Goal: Transaction & Acquisition: Purchase product/service

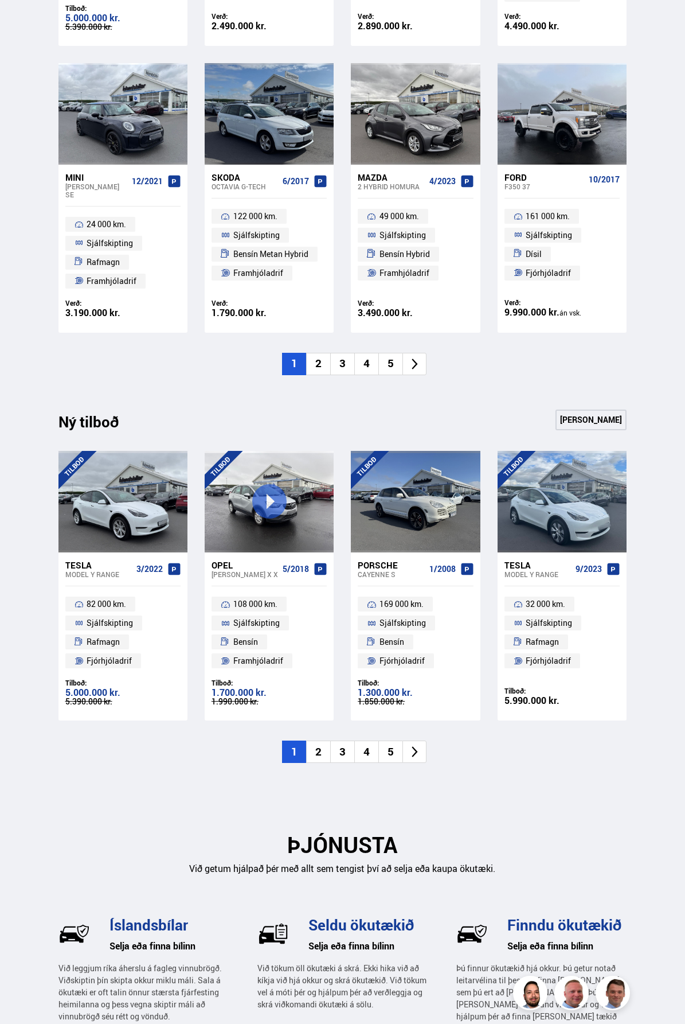
scroll to position [746, 0]
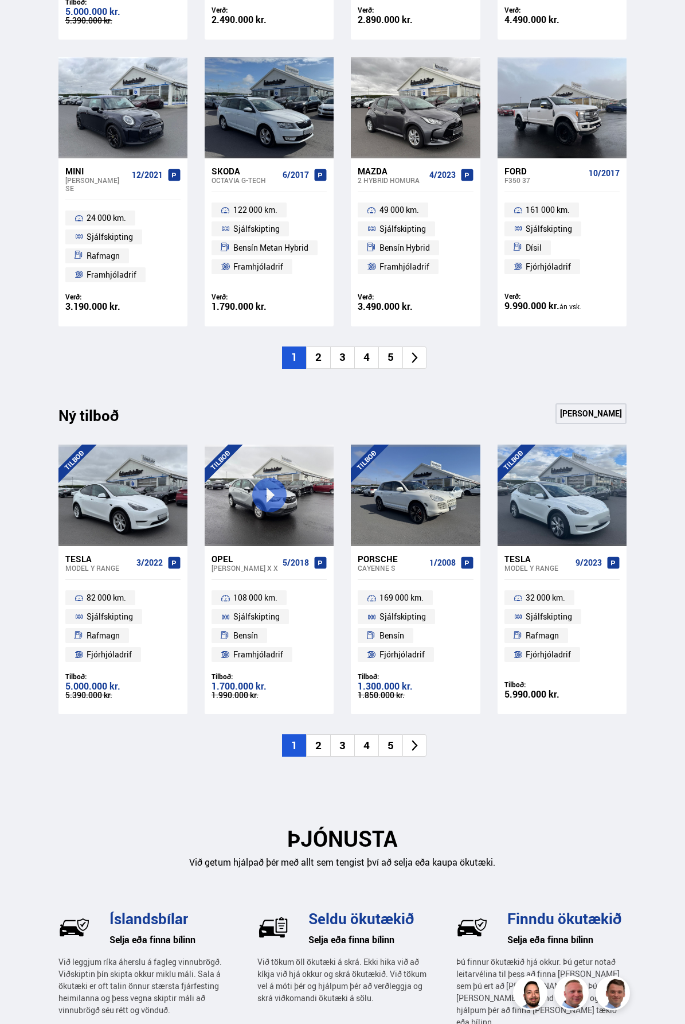
click at [320, 737] on li "2" at bounding box center [318, 745] width 24 height 22
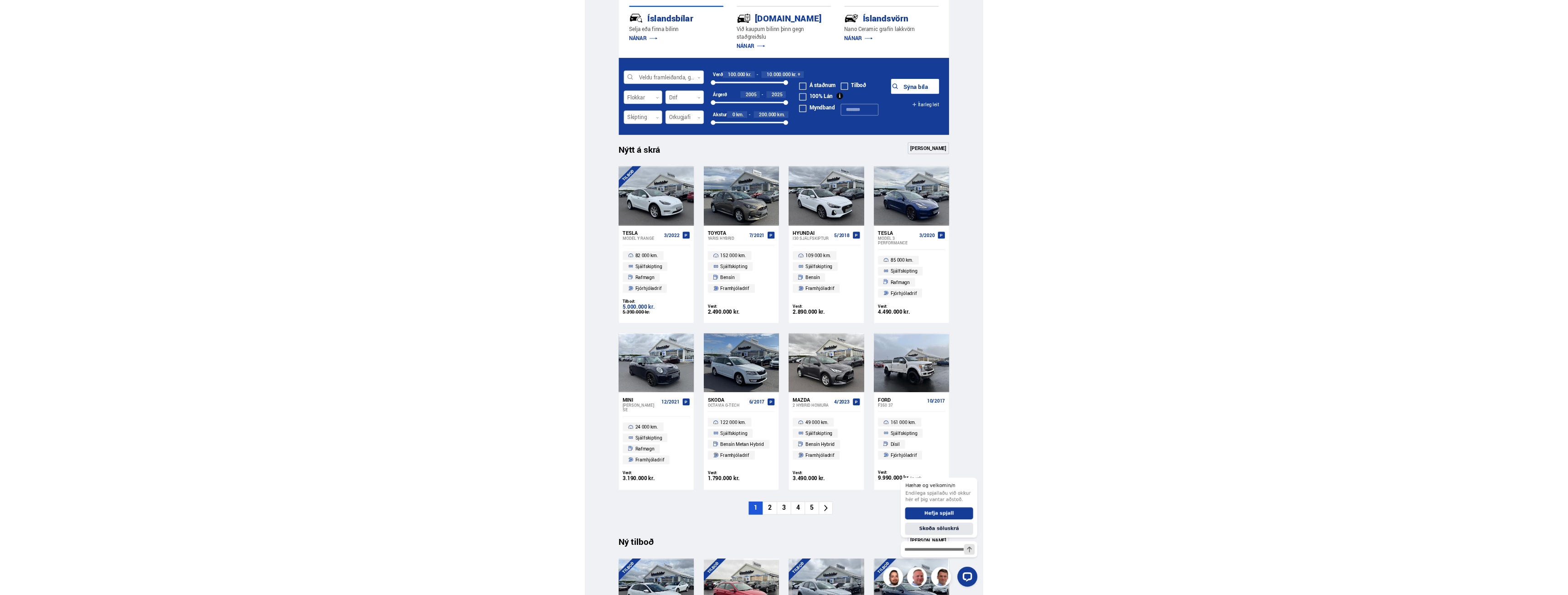
scroll to position [0, 0]
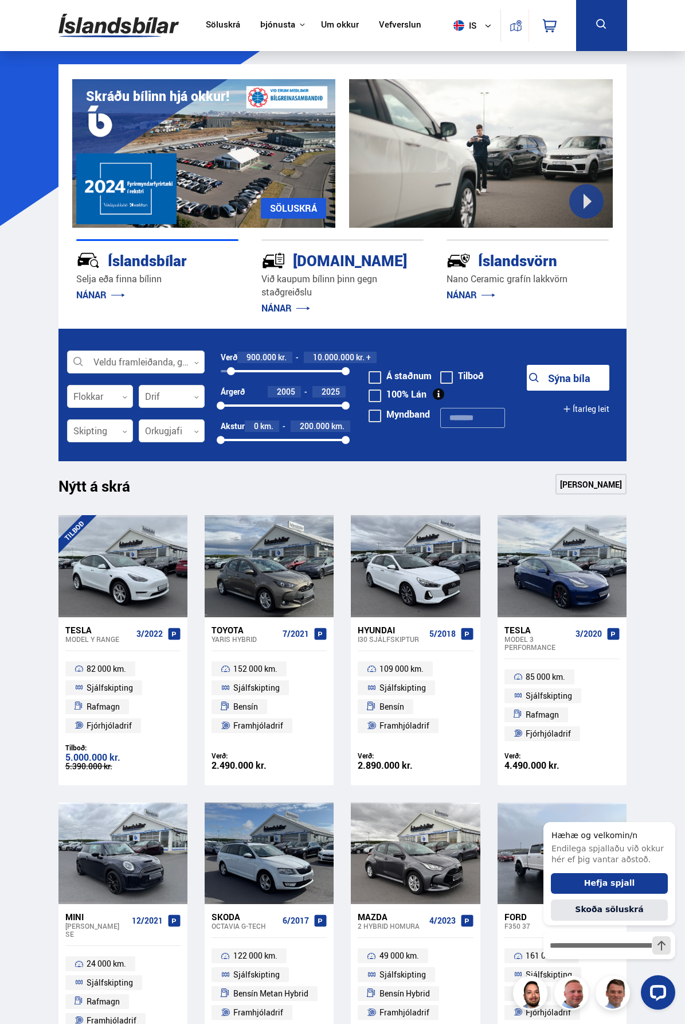
drag, startPoint x: 224, startPoint y: 369, endPoint x: 231, endPoint y: 367, distance: 7.1
click at [231, 367] on div "923817" at bounding box center [231, 371] width 8 height 8
drag, startPoint x: 343, startPoint y: 367, endPoint x: 241, endPoint y: 371, distance: 102.2
click at [241, 371] on div "1695836" at bounding box center [241, 371] width 8 height 8
click at [568, 377] on button "Sýna 50 bíla" at bounding box center [568, 378] width 83 height 26
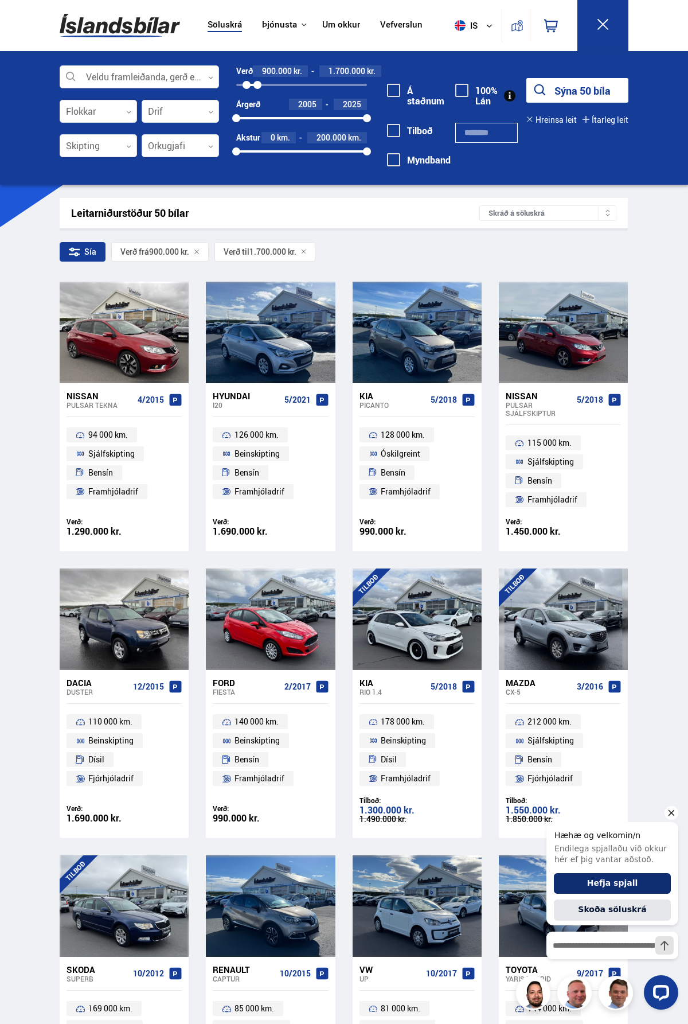
click at [620, 885] on button "Hefja spjall" at bounding box center [612, 883] width 117 height 21
click at [671, 812] on icon "Hide greeting" at bounding box center [672, 813] width 6 height 6
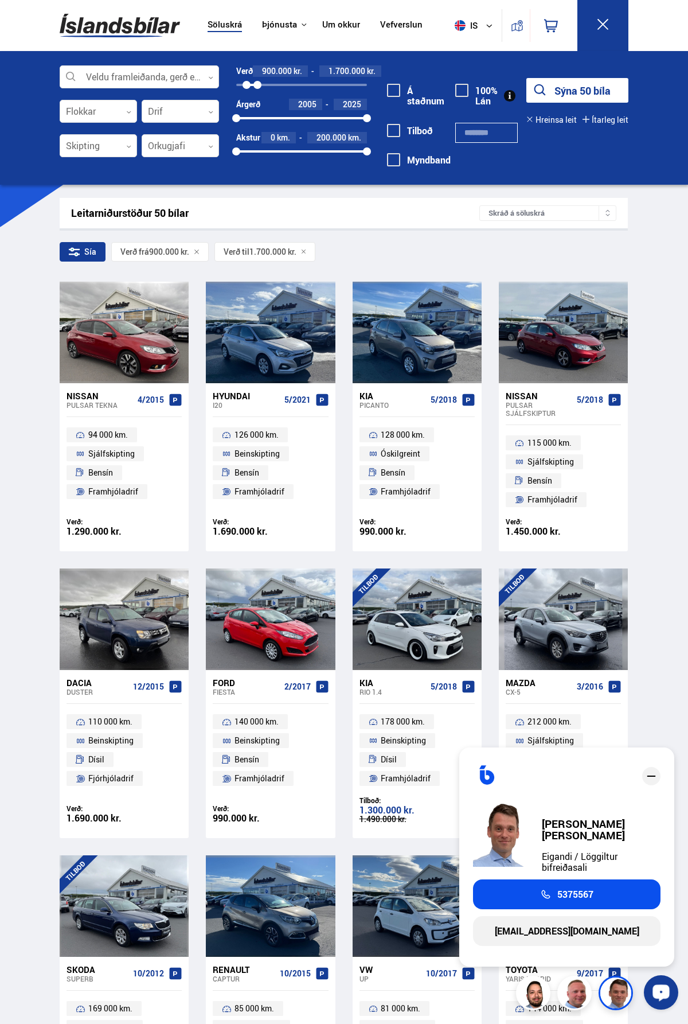
click at [650, 783] on icon "close" at bounding box center [652, 776] width 14 height 14
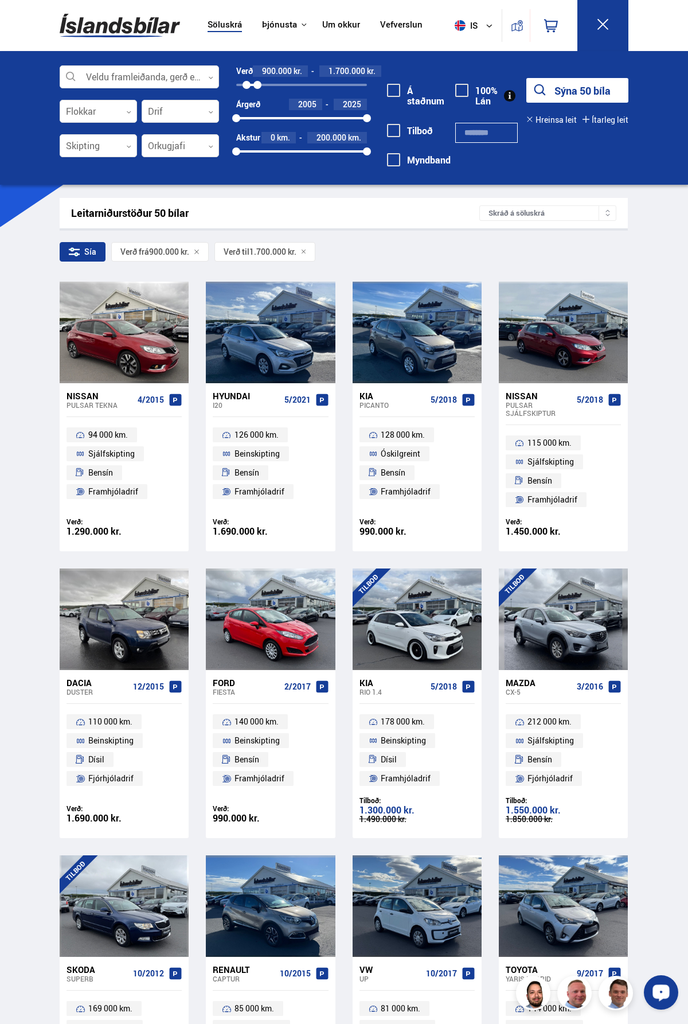
click at [487, 243] on div "Sía Verð frá 900.000 kr. Verð til 1.700.000 kr." at bounding box center [344, 254] width 568 height 24
drag, startPoint x: 642, startPoint y: 540, endPoint x: 598, endPoint y: 291, distance: 252.4
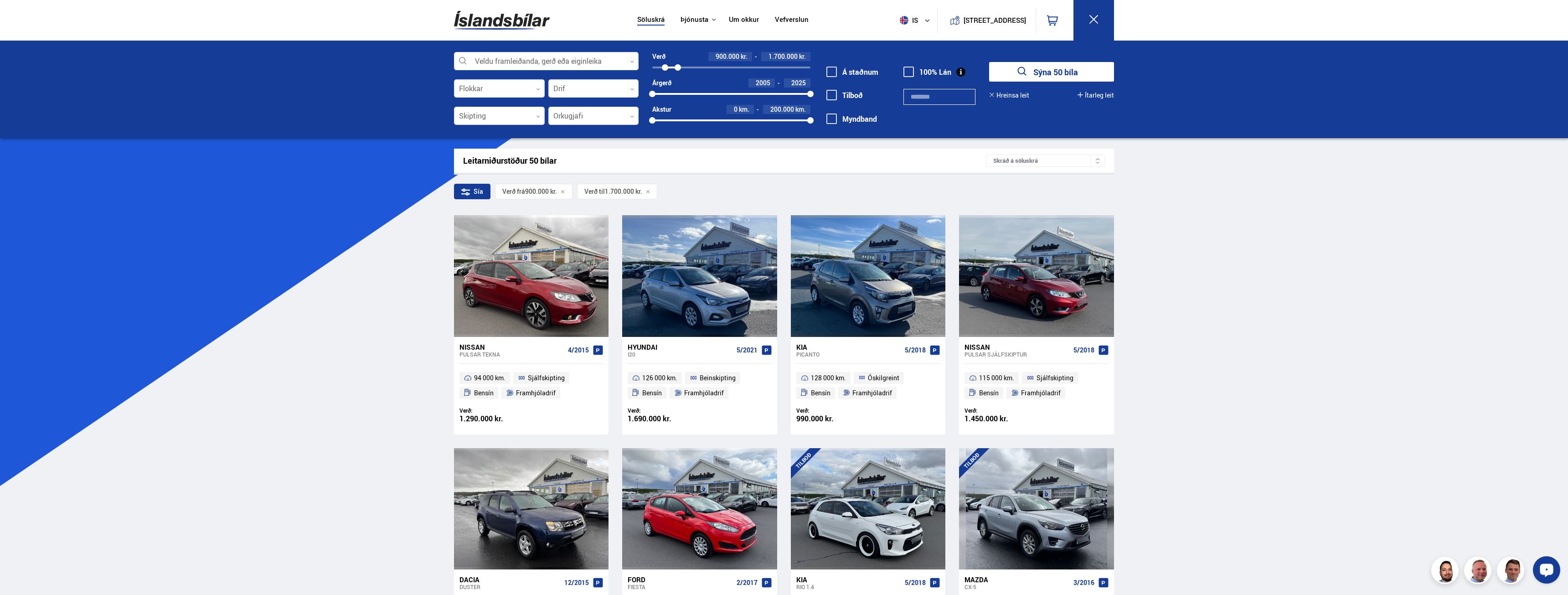
click at [544, 69] on button "Sýna 50 bíla" at bounding box center [1051, 71] width 125 height 20
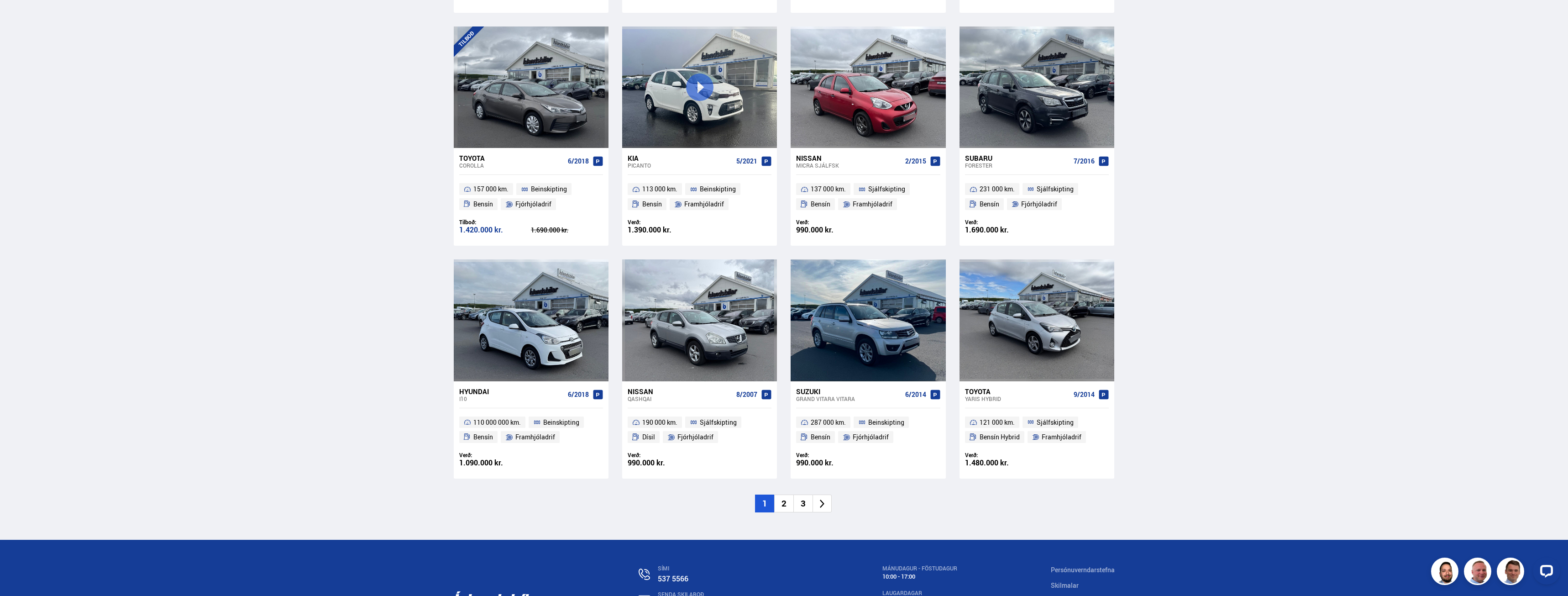
scroll to position [1141, 0]
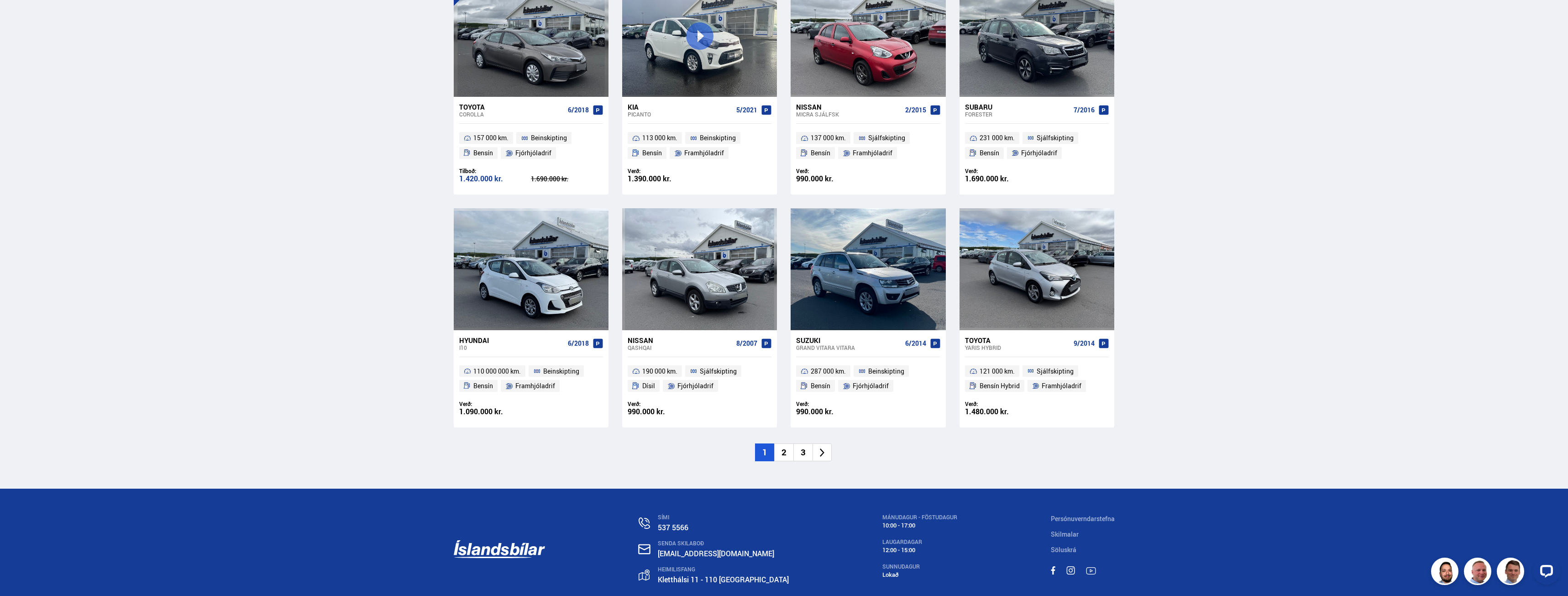
click at [790, 443] on li "2" at bounding box center [784, 452] width 19 height 18
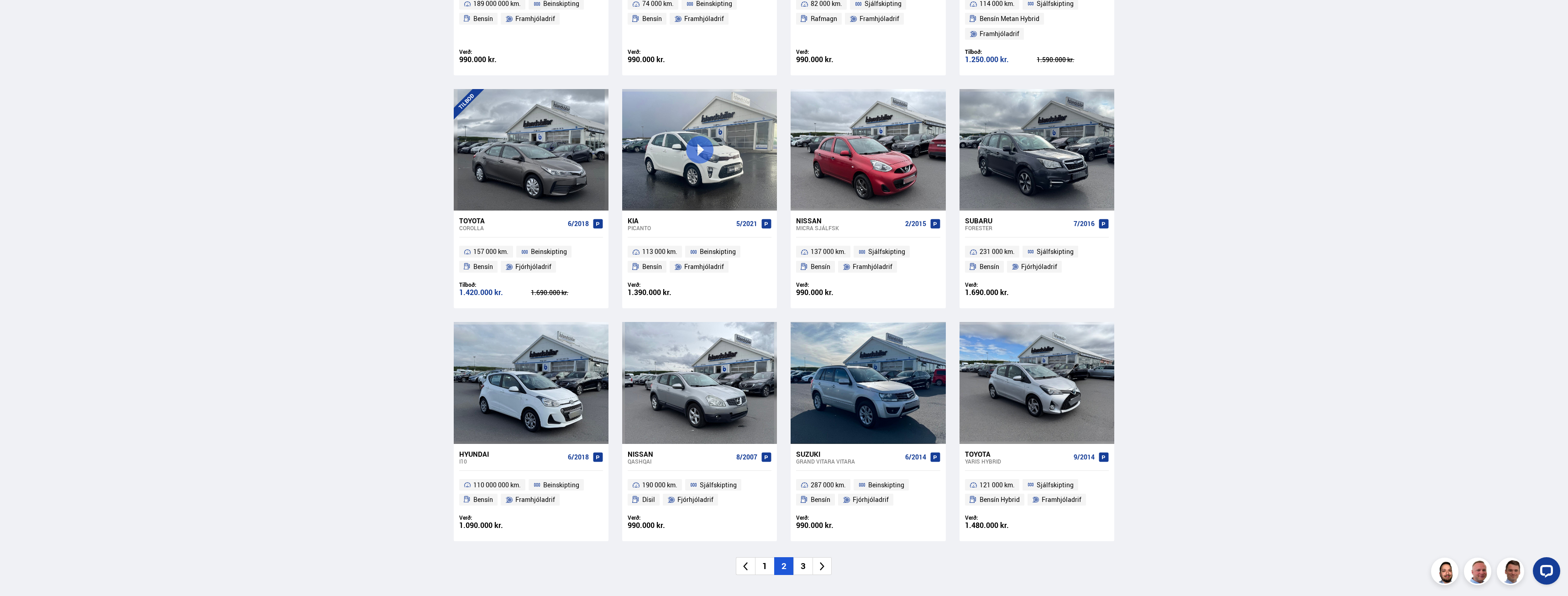
scroll to position [523, 0]
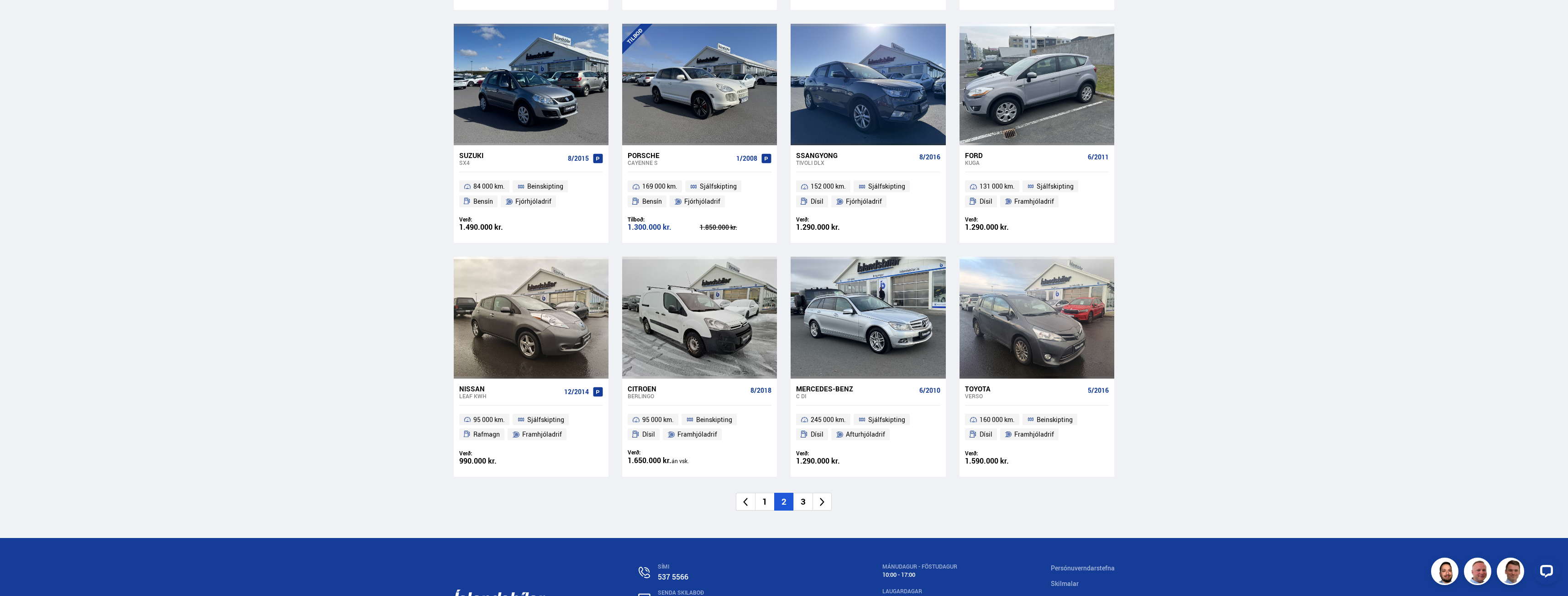
scroll to position [1186, 0]
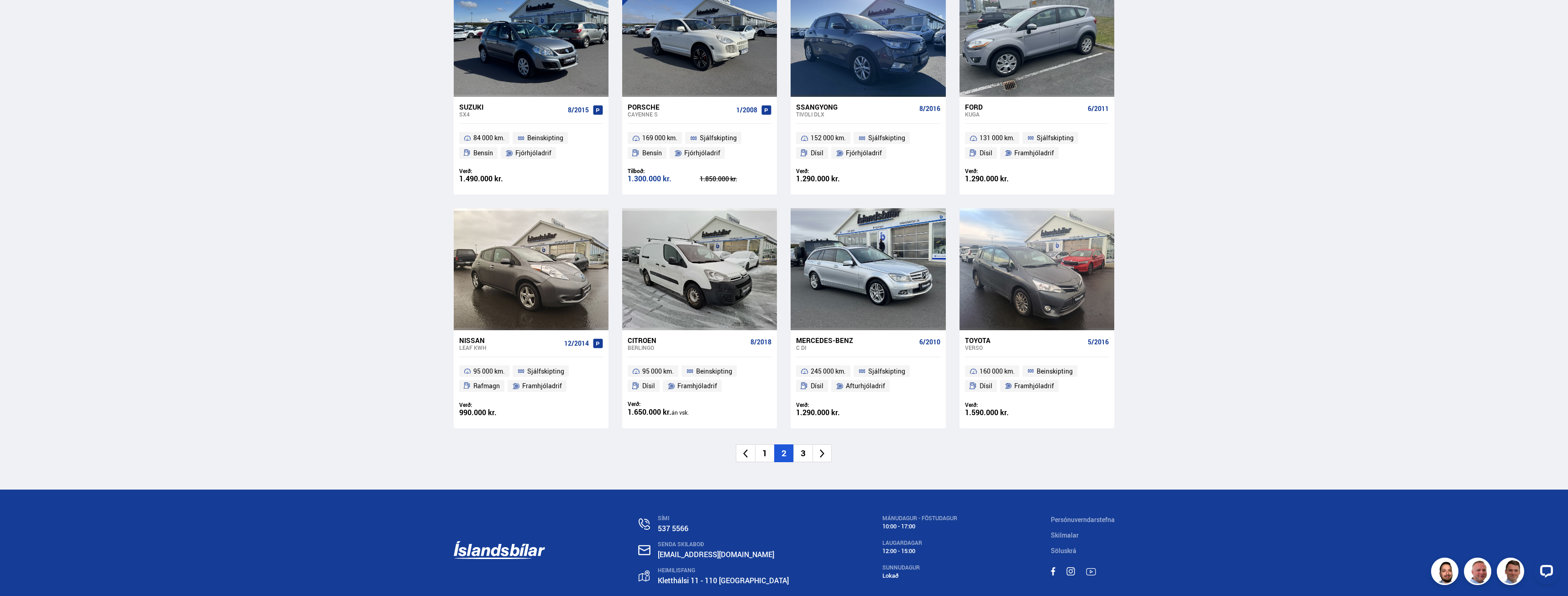
click at [805, 444] on li "3" at bounding box center [803, 453] width 19 height 18
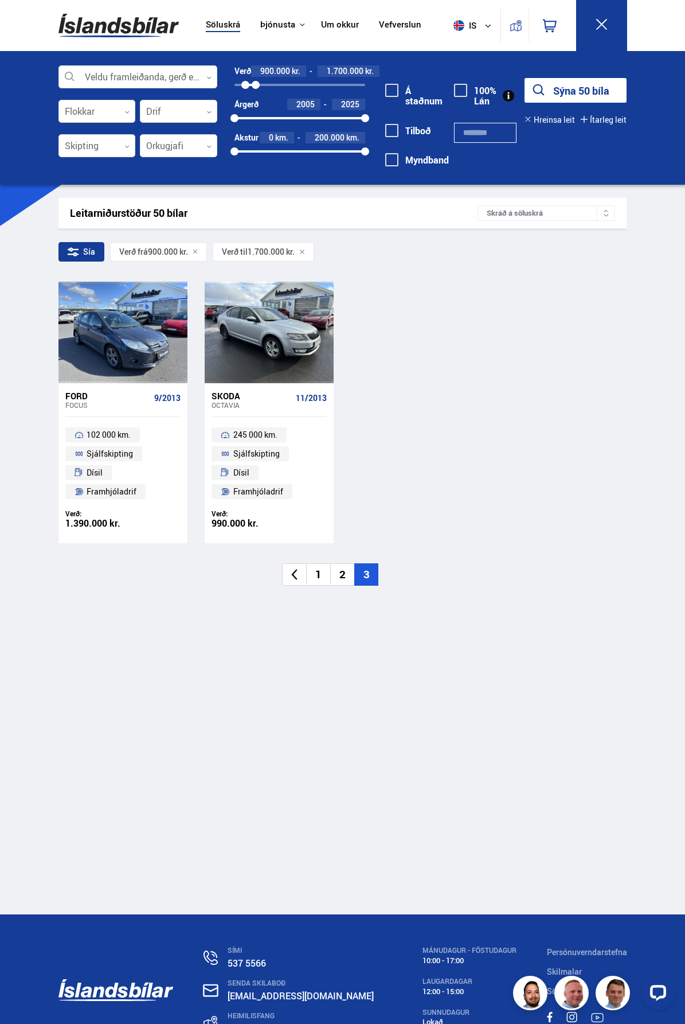
drag, startPoint x: 491, startPoint y: 263, endPoint x: 488, endPoint y: 258, distance: 5.9
click at [490, 263] on div "Sía Verð frá 900.000 kr. Verð til 1.700.000 kr." at bounding box center [343, 254] width 568 height 24
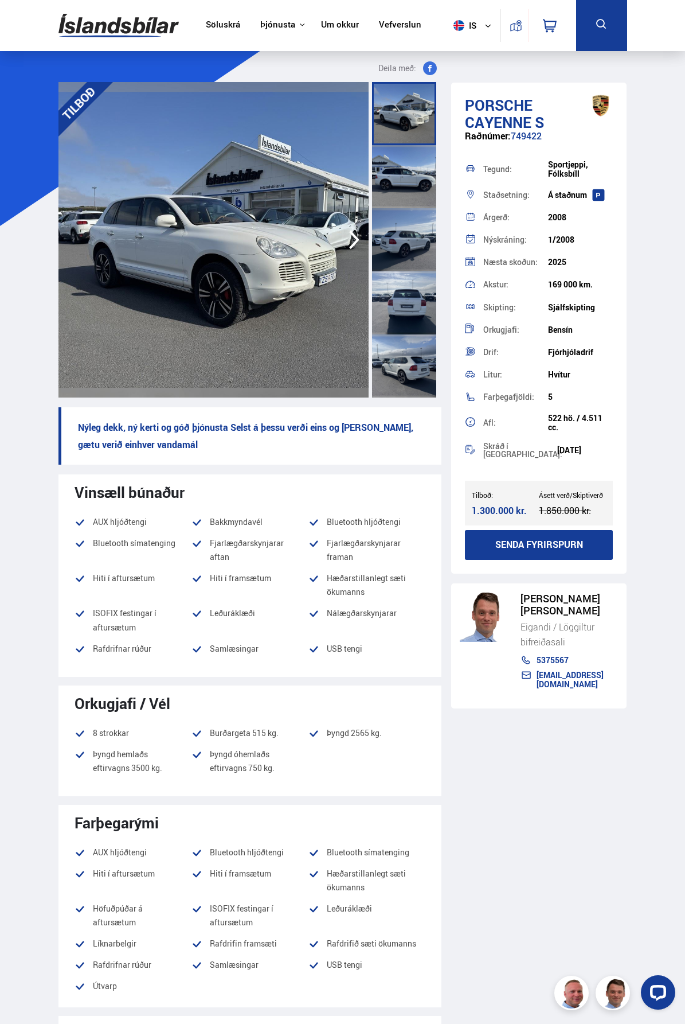
click at [354, 242] on icon "button" at bounding box center [354, 240] width 23 height 28
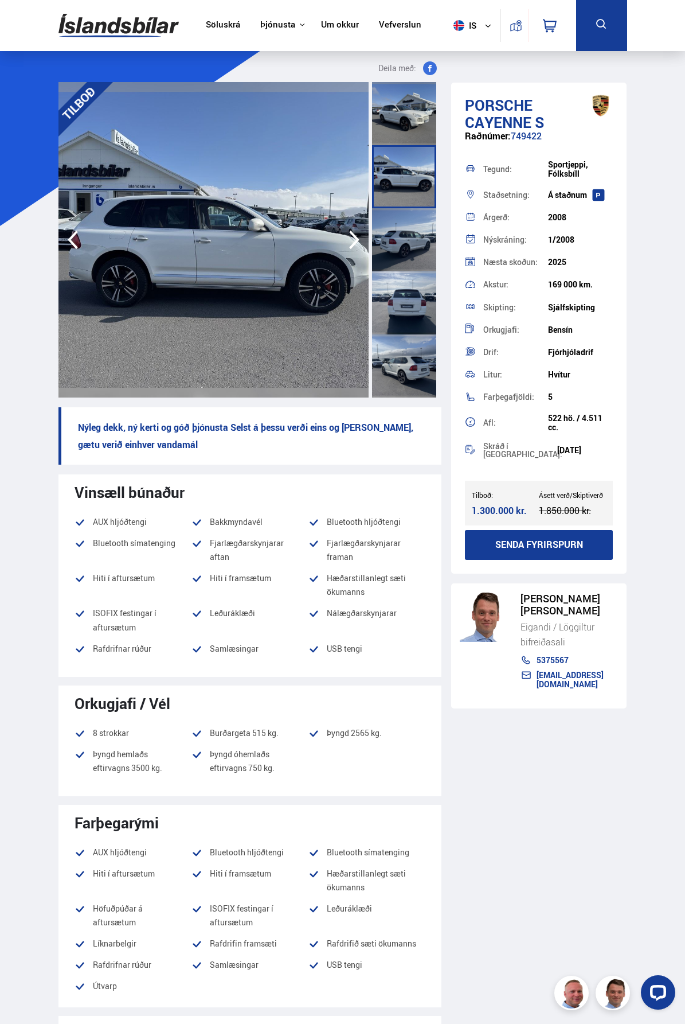
click at [356, 237] on icon "button" at bounding box center [354, 240] width 10 height 19
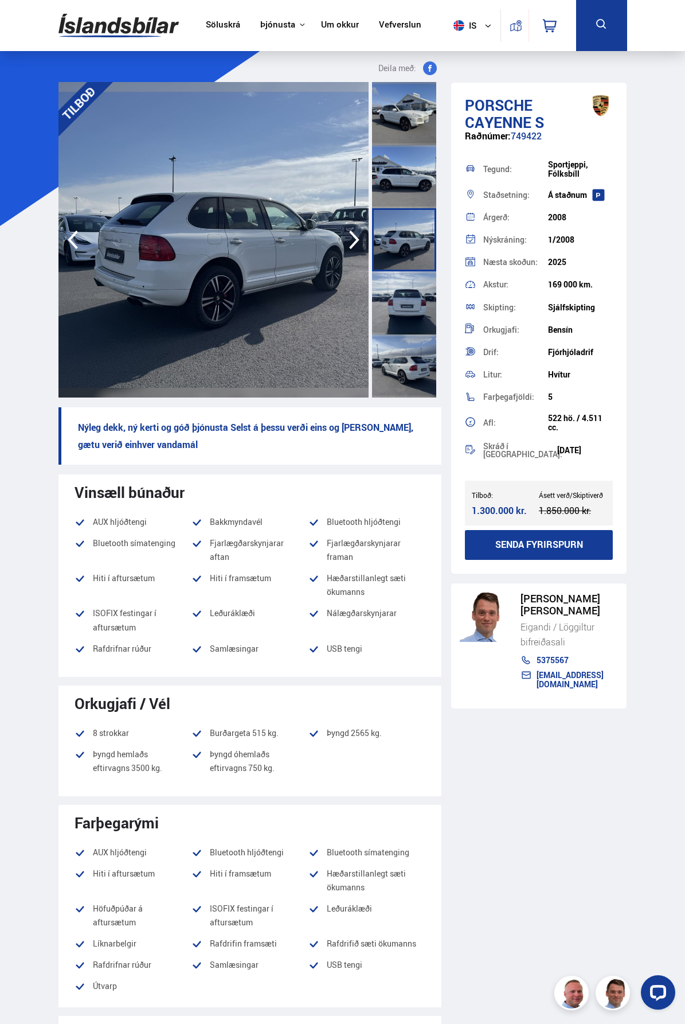
click at [356, 237] on icon "button" at bounding box center [354, 240] width 10 height 19
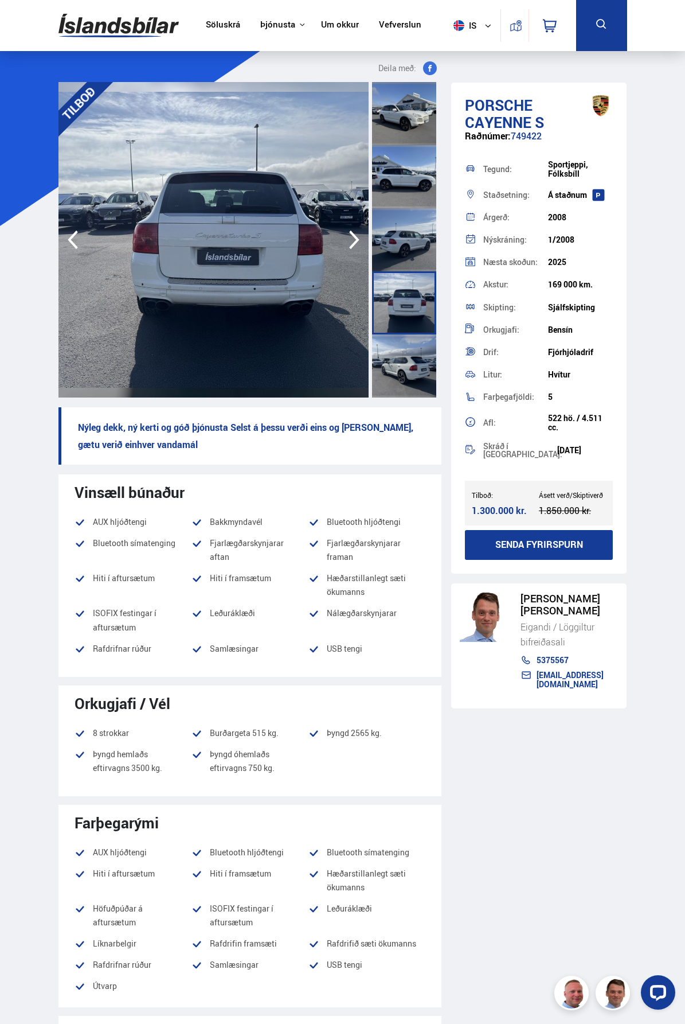
click at [356, 237] on icon "button" at bounding box center [354, 240] width 10 height 19
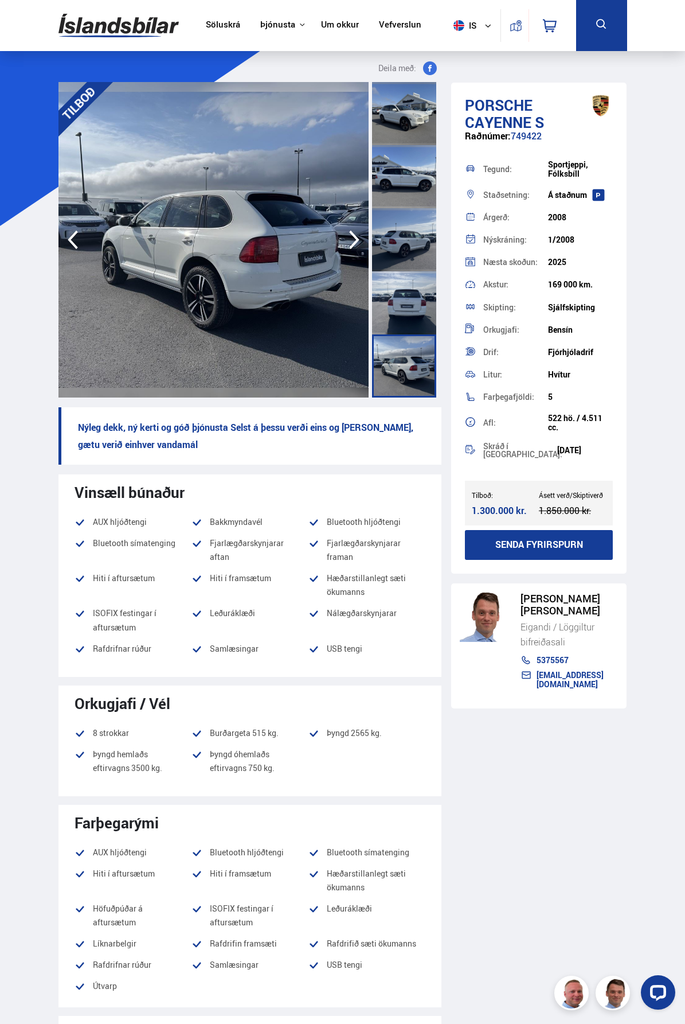
click at [356, 237] on icon "button" at bounding box center [354, 240] width 10 height 19
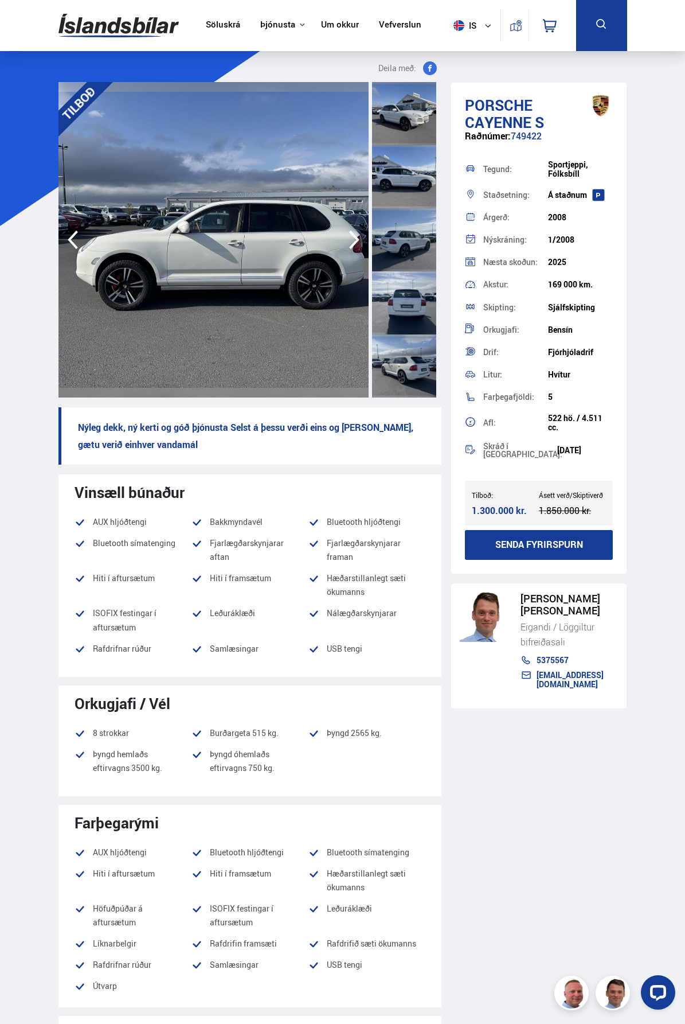
click at [356, 237] on icon "button" at bounding box center [354, 240] width 10 height 19
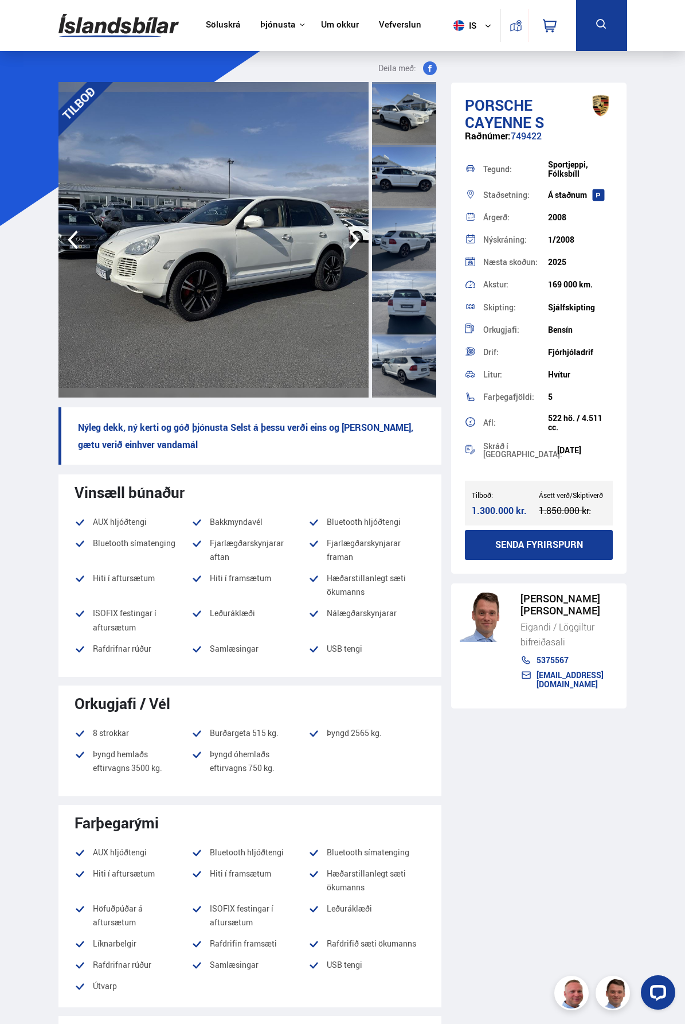
click at [356, 237] on icon "button" at bounding box center [354, 240] width 10 height 19
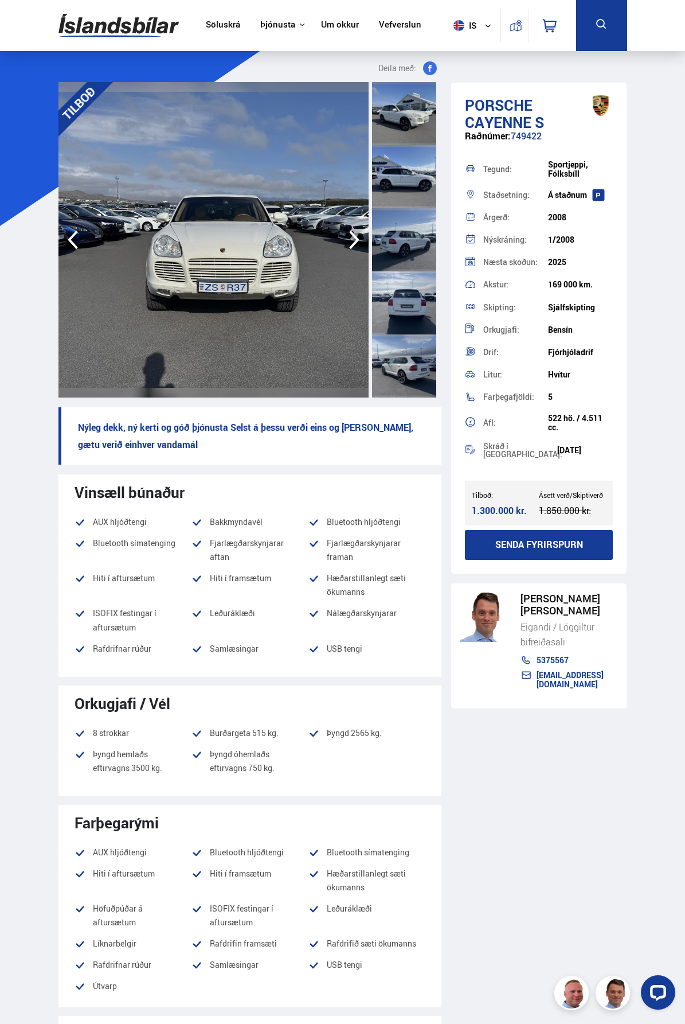
click at [356, 237] on icon "button" at bounding box center [354, 240] width 10 height 19
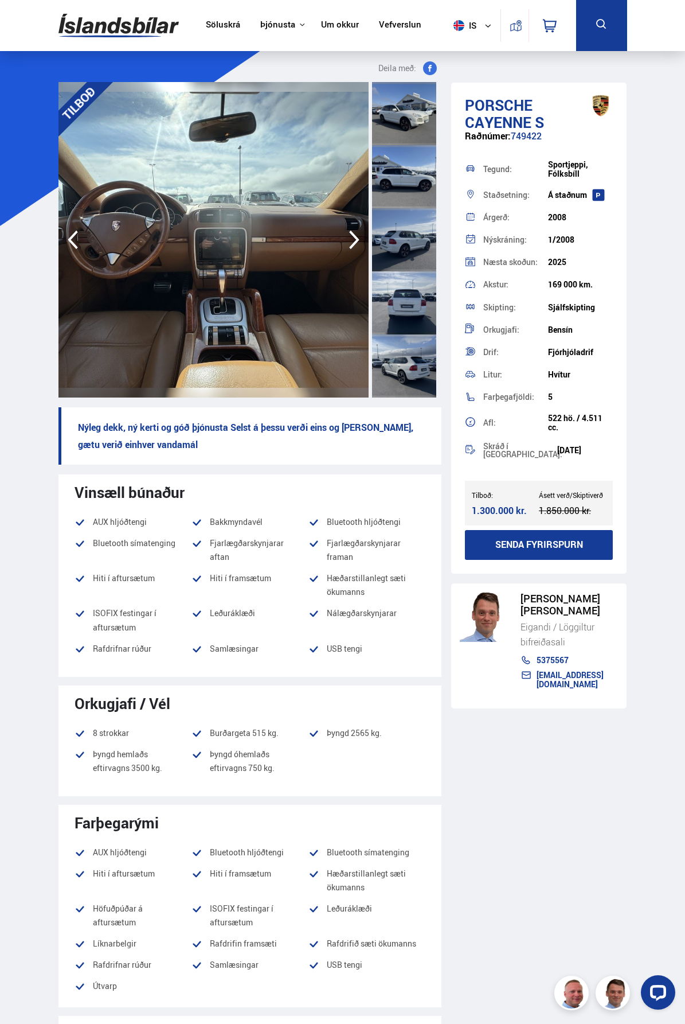
click at [75, 238] on icon "button" at bounding box center [72, 240] width 23 height 28
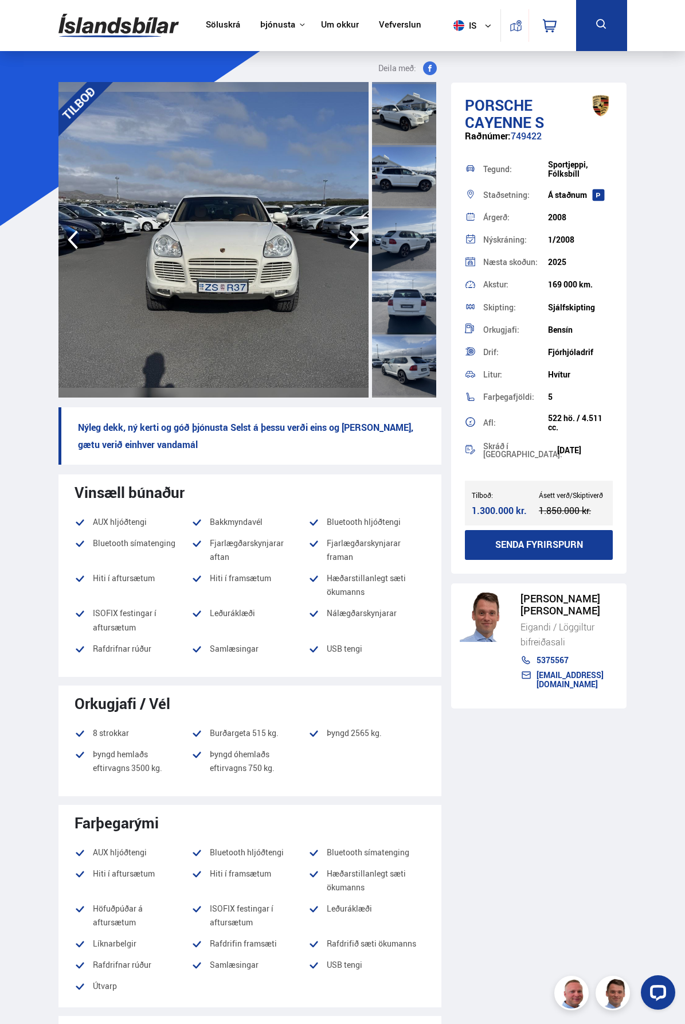
click at [353, 237] on icon "button" at bounding box center [354, 240] width 23 height 28
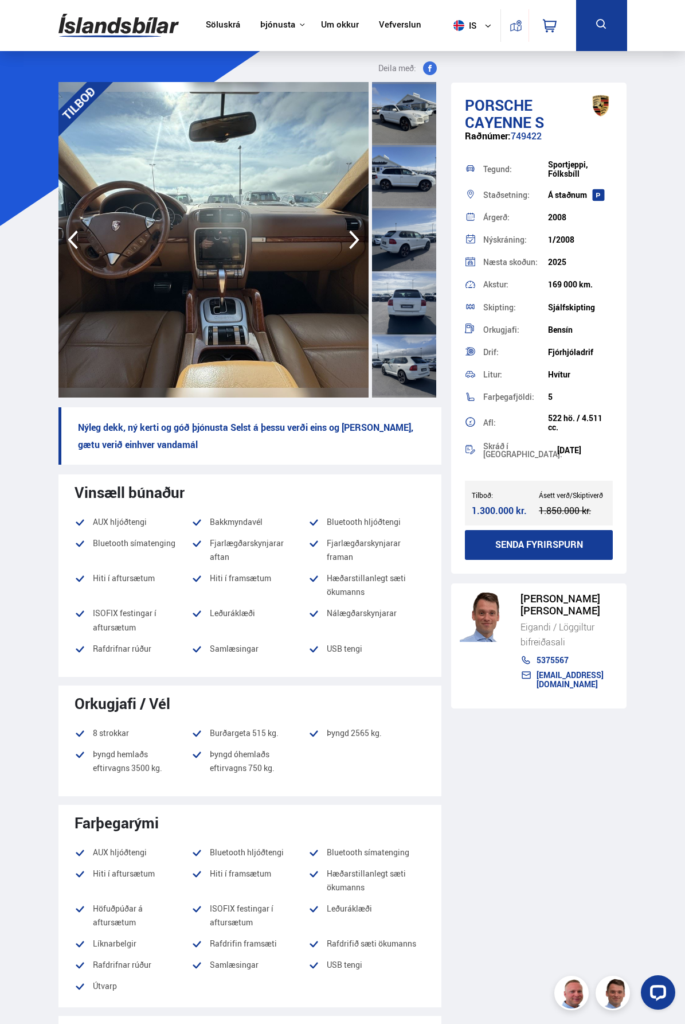
click at [353, 237] on icon "button" at bounding box center [354, 240] width 23 height 28
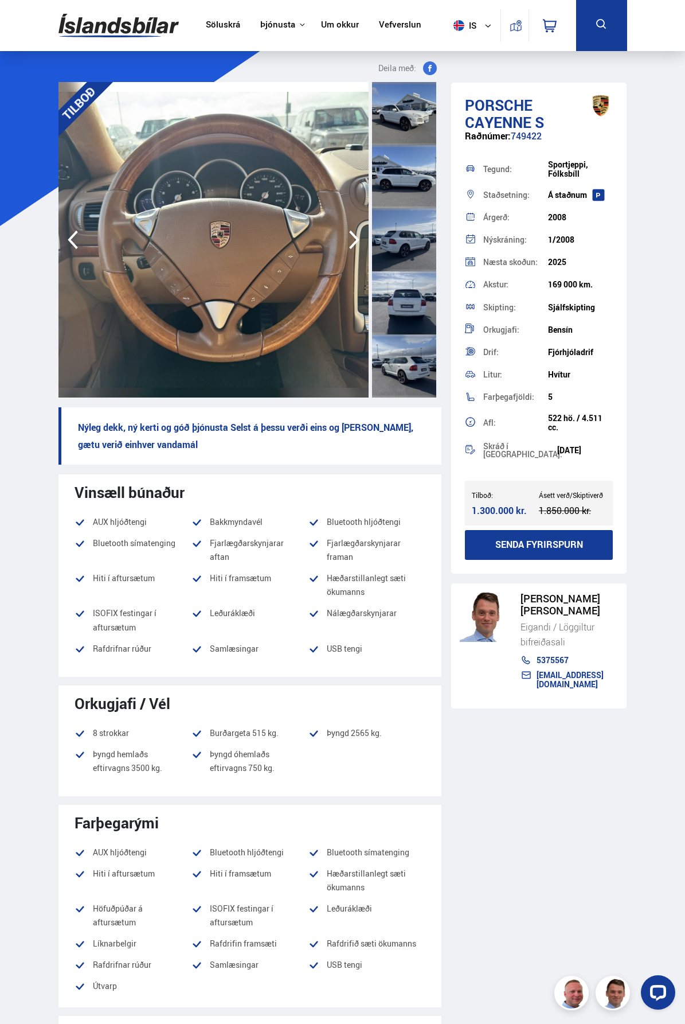
click at [353, 237] on icon "button" at bounding box center [354, 240] width 23 height 28
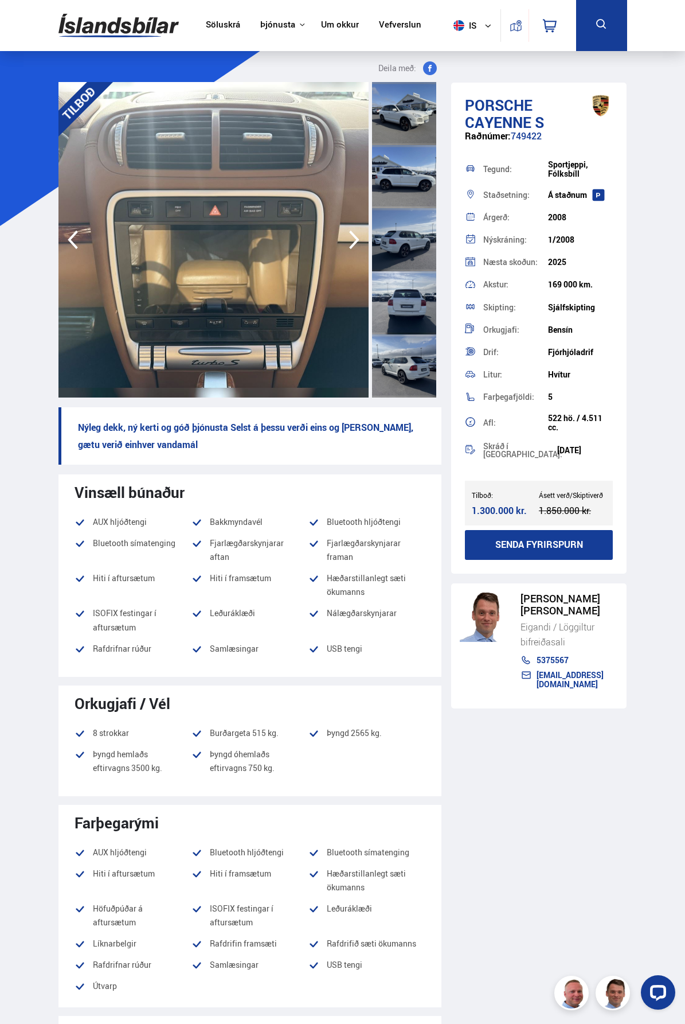
click at [353, 237] on icon "button" at bounding box center [354, 240] width 23 height 28
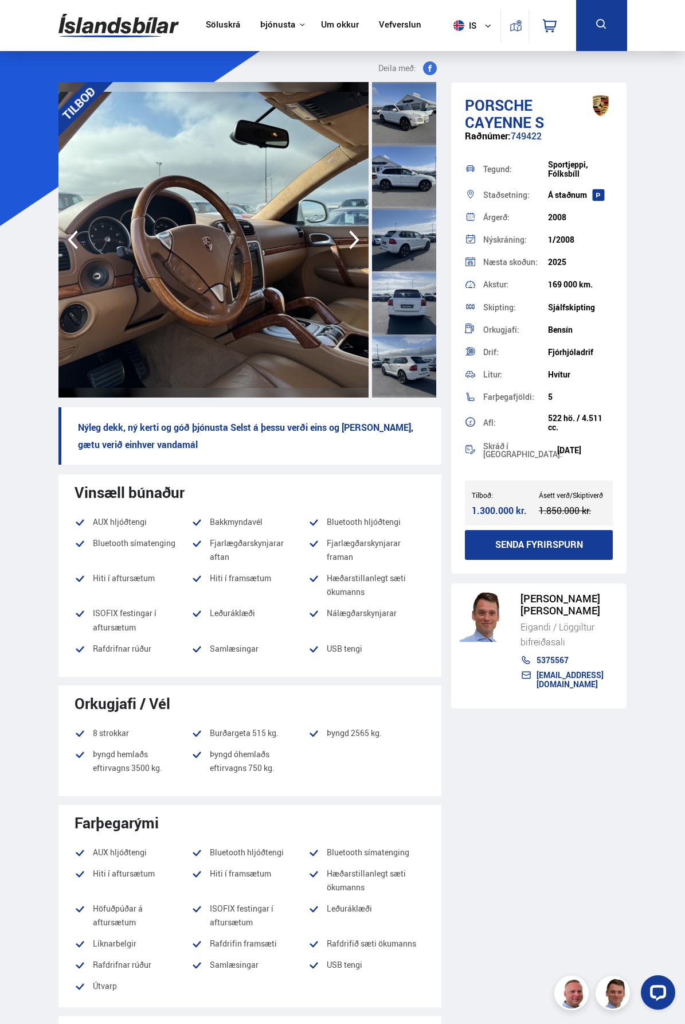
click at [353, 237] on icon "button" at bounding box center [354, 240] width 23 height 28
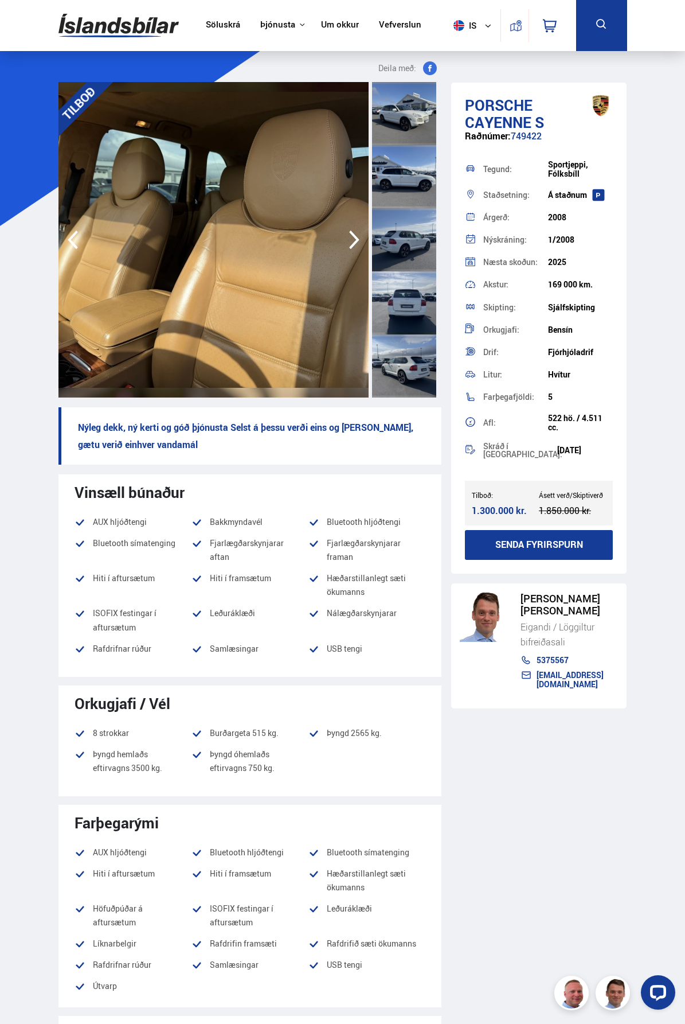
click at [353, 237] on icon "button" at bounding box center [354, 240] width 23 height 28
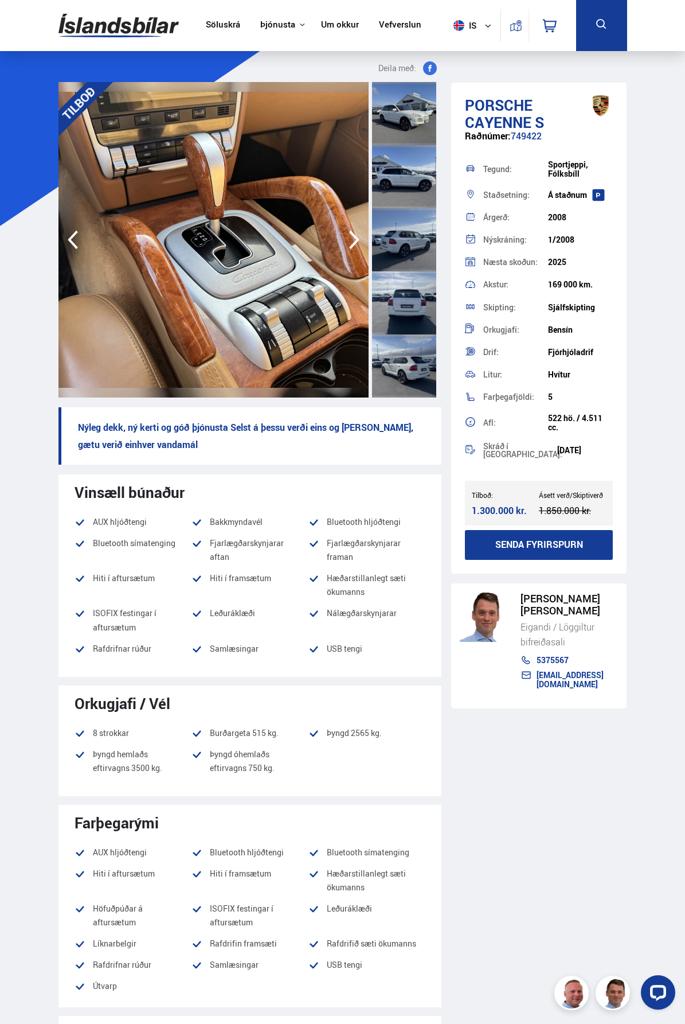
click at [353, 237] on icon "button" at bounding box center [354, 240] width 23 height 28
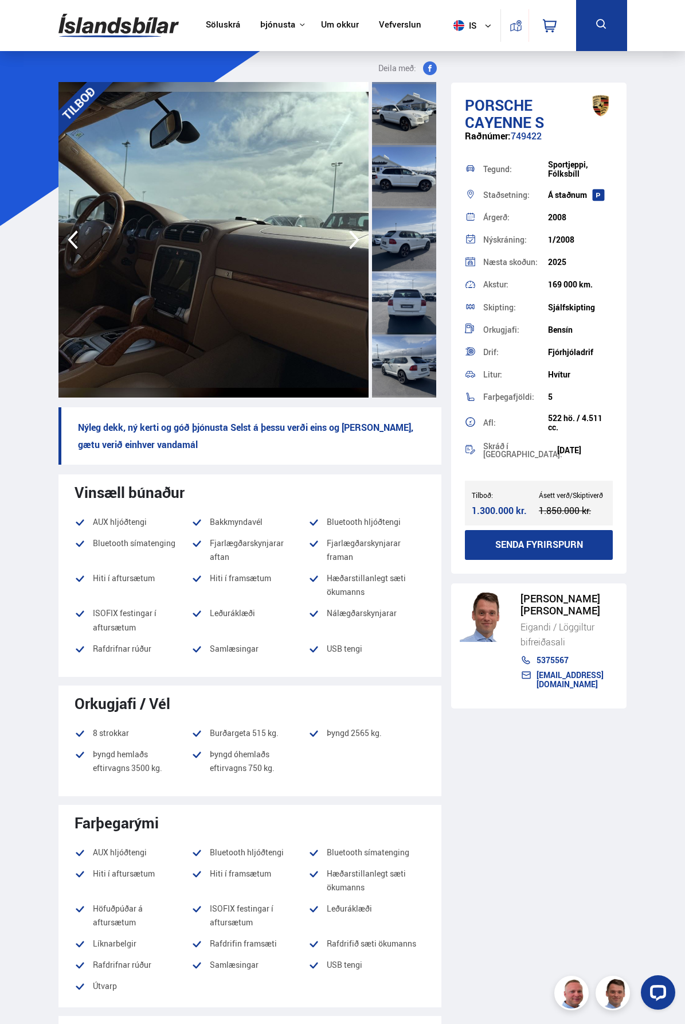
click at [354, 237] on icon "button" at bounding box center [354, 240] width 23 height 28
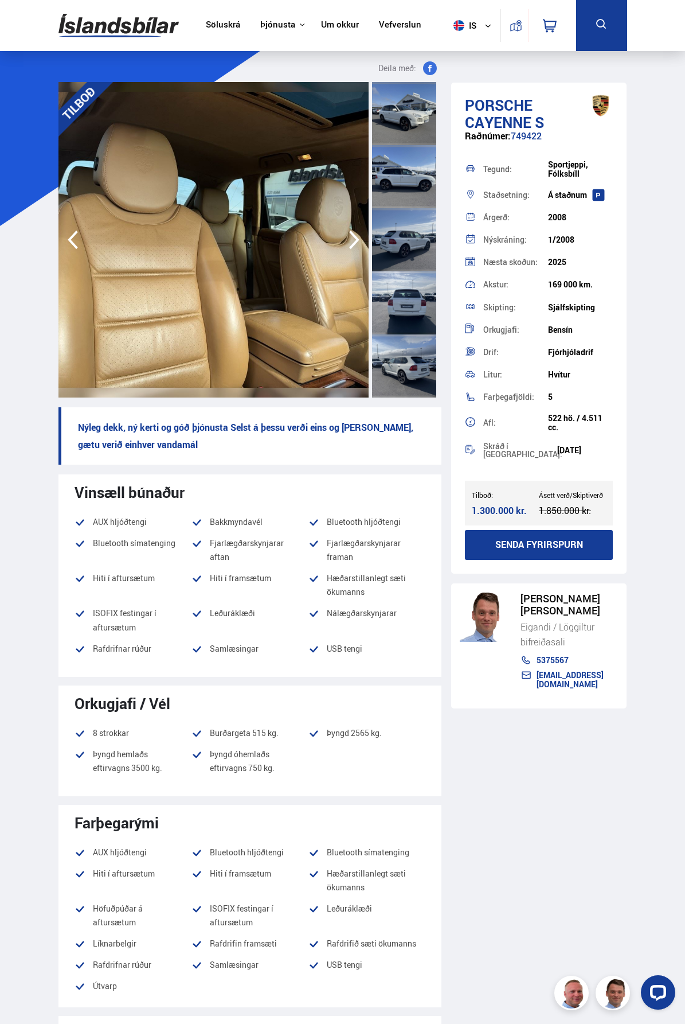
click at [356, 237] on icon "button" at bounding box center [354, 240] width 10 height 19
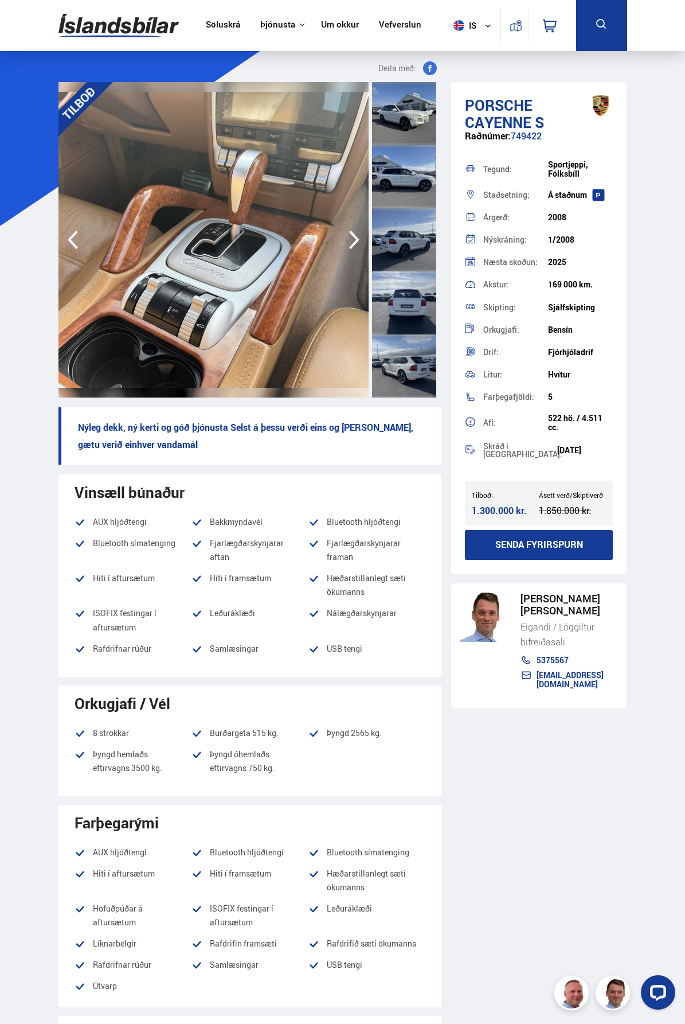
click at [357, 237] on icon "button" at bounding box center [354, 240] width 23 height 28
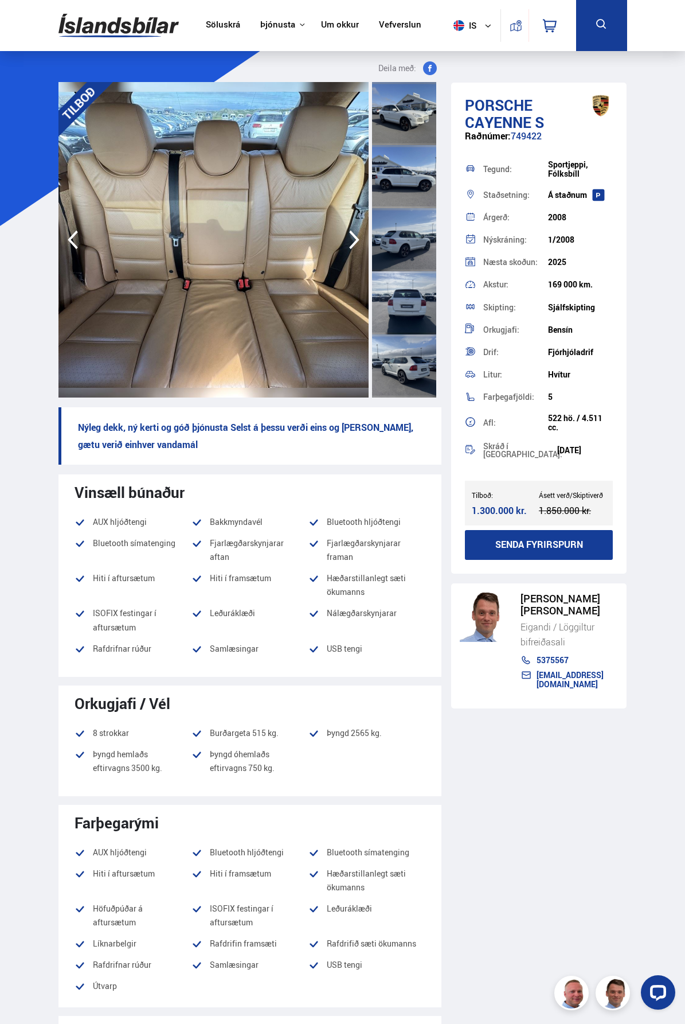
click at [357, 237] on icon "button" at bounding box center [354, 240] width 23 height 28
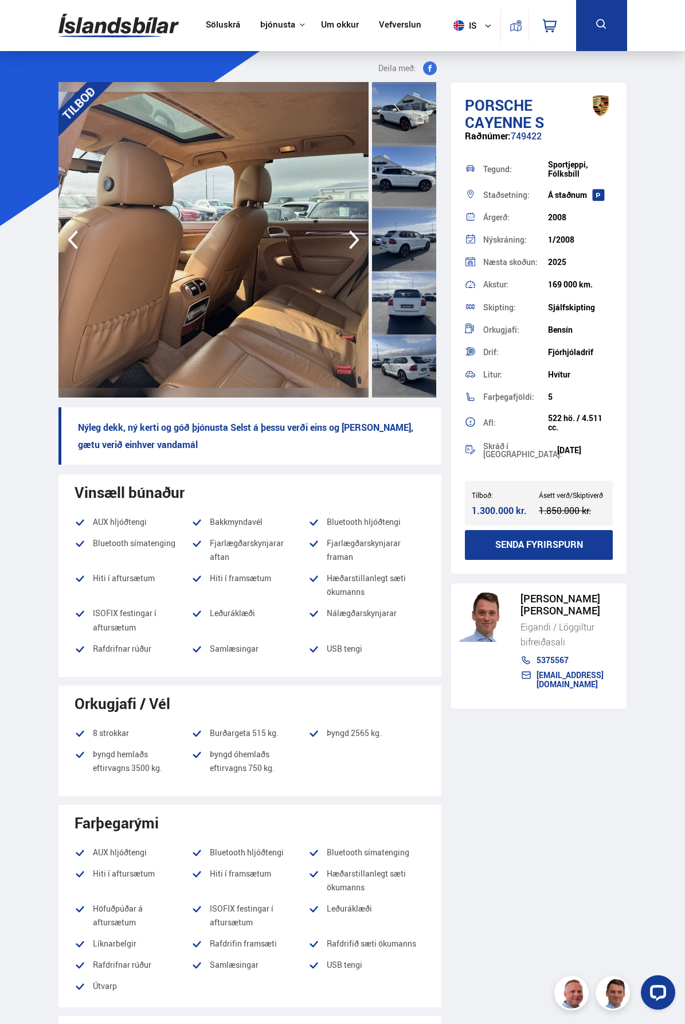
click at [357, 237] on icon "button" at bounding box center [354, 240] width 23 height 28
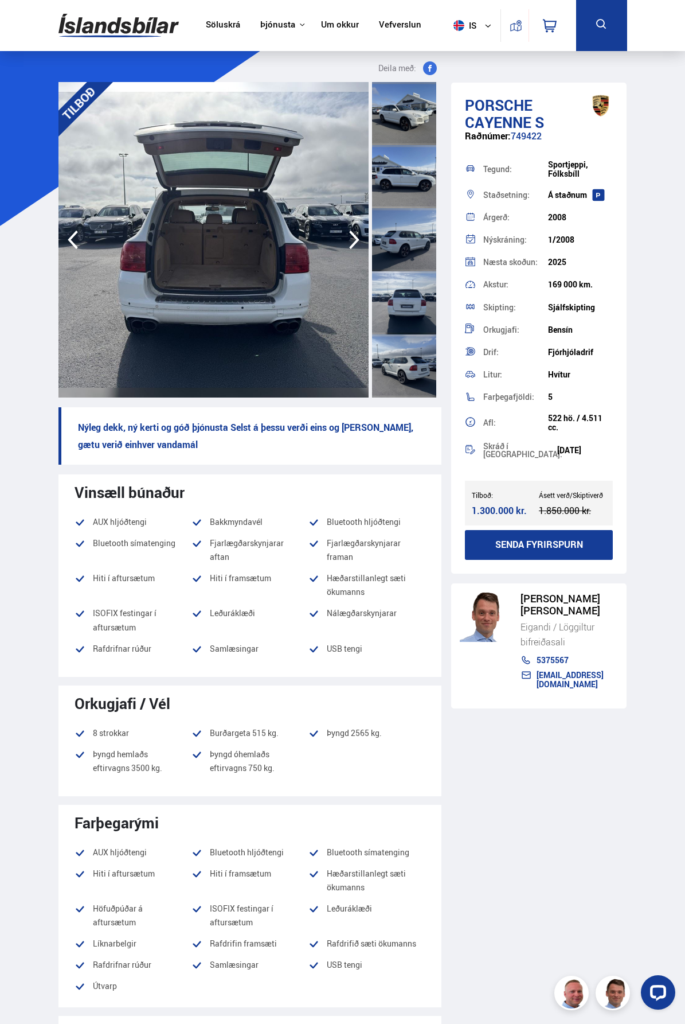
click at [357, 237] on icon "button" at bounding box center [354, 240] width 23 height 28
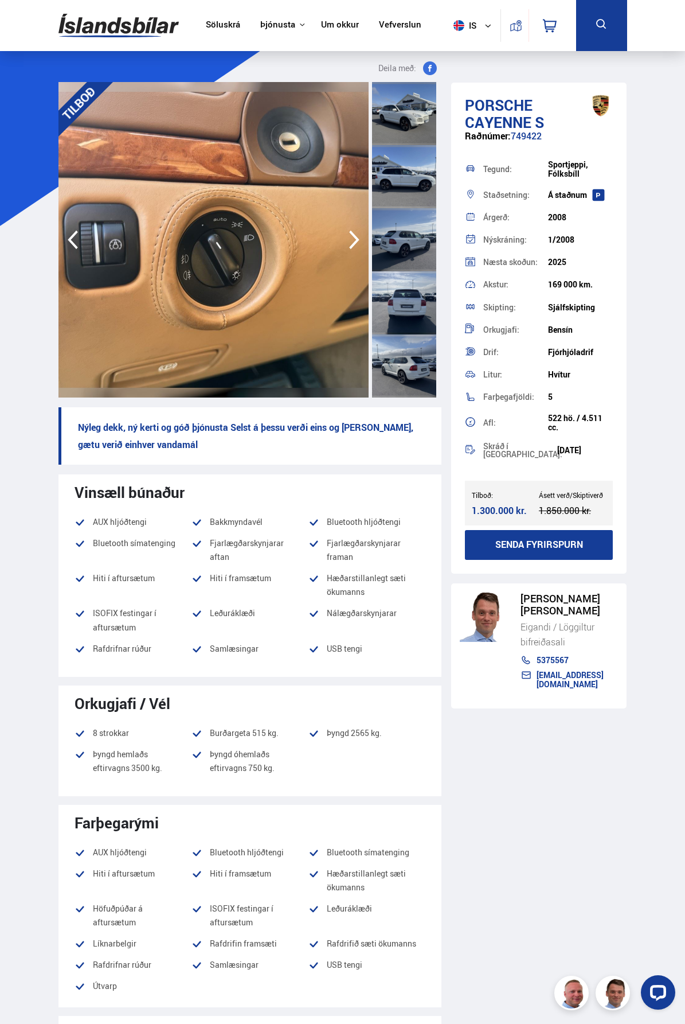
click at [357, 237] on icon "button" at bounding box center [354, 240] width 23 height 28
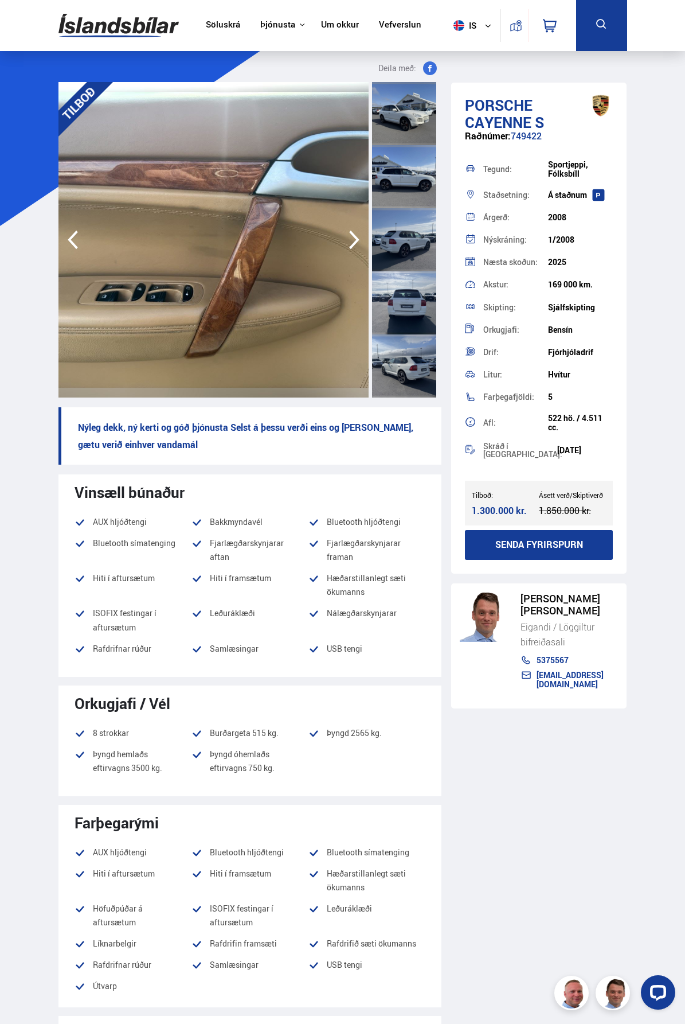
click at [357, 237] on icon "button" at bounding box center [354, 240] width 23 height 28
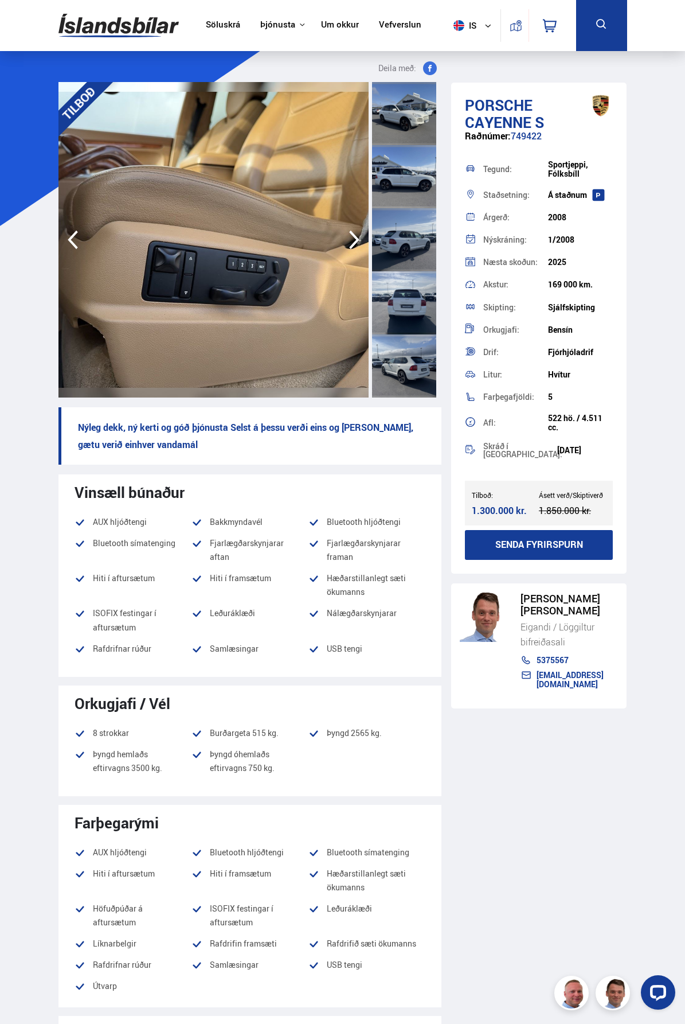
click at [358, 237] on icon "button" at bounding box center [354, 240] width 23 height 28
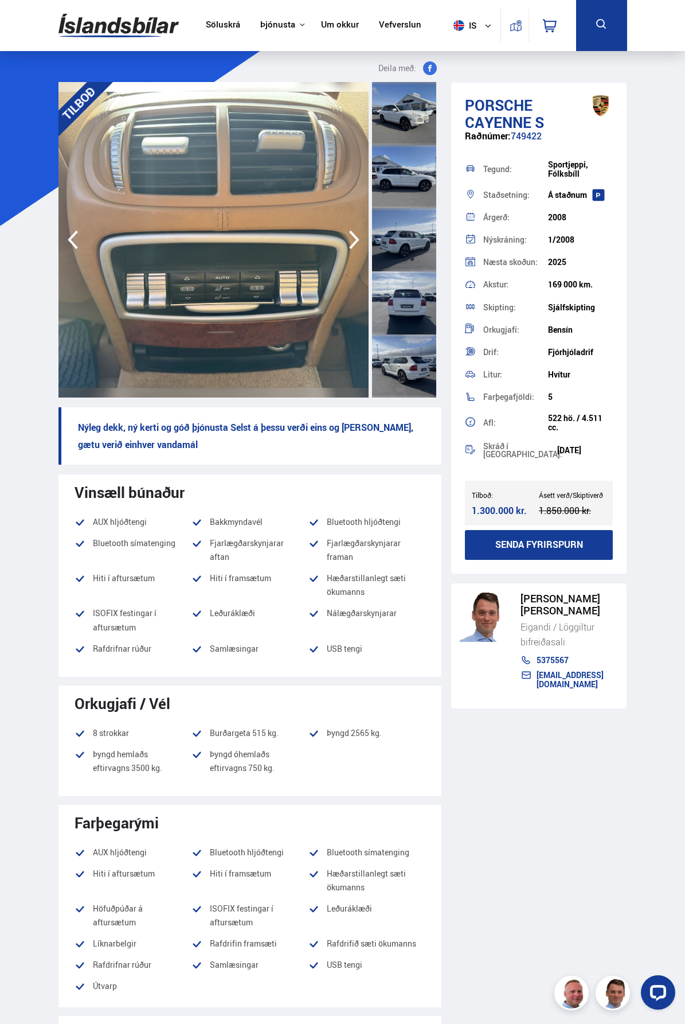
click at [141, 35] on img at bounding box center [119, 25] width 120 height 37
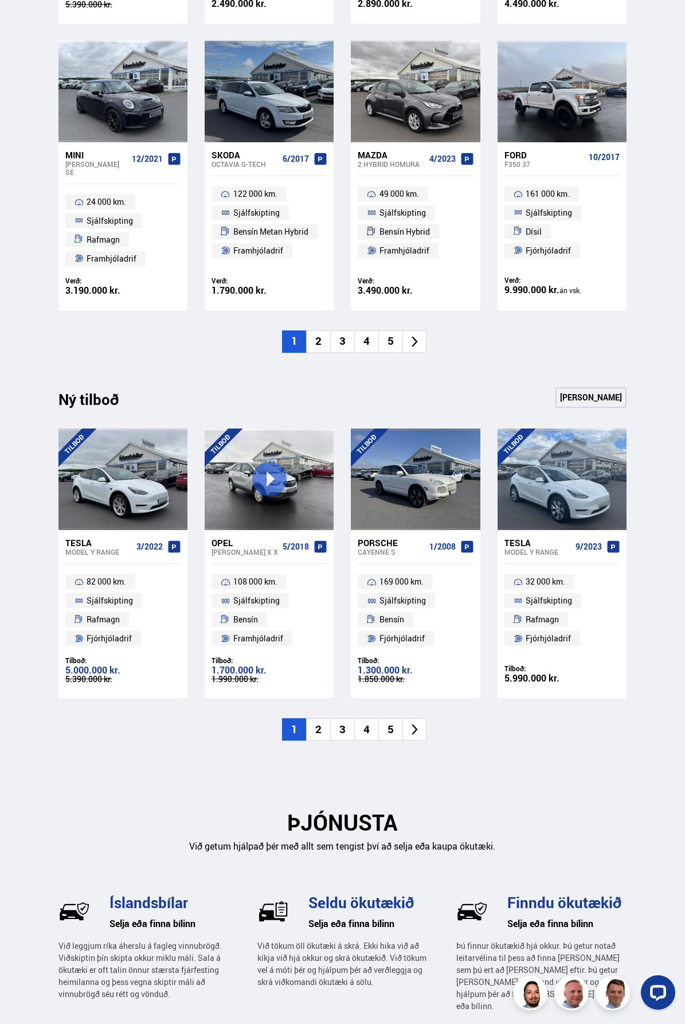
scroll to position [860, 0]
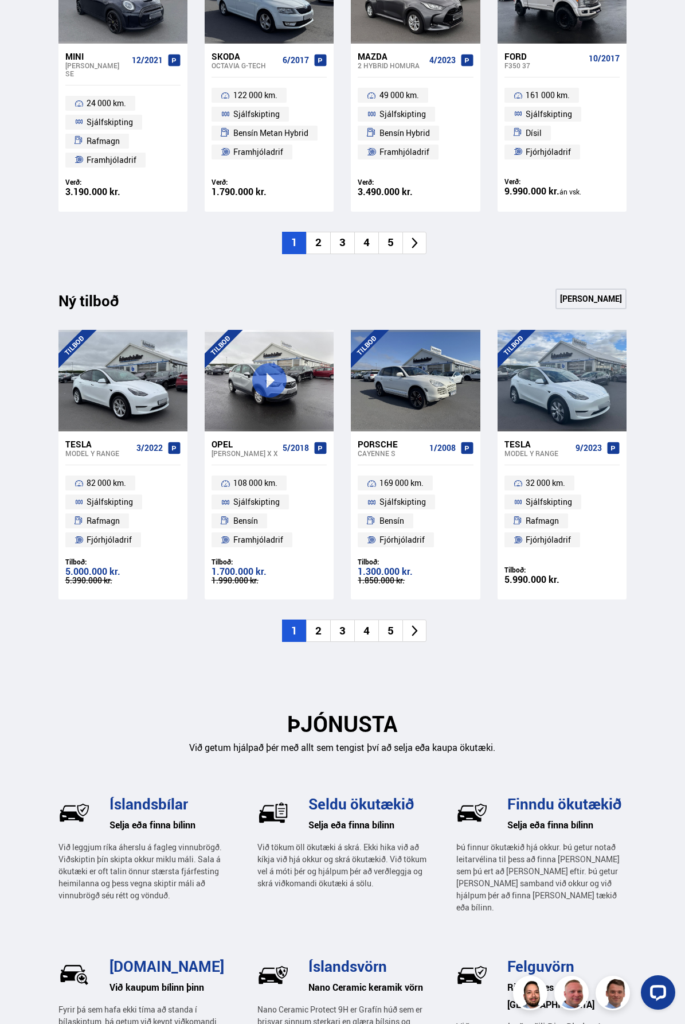
click at [318, 623] on li "2" at bounding box center [318, 631] width 24 height 22
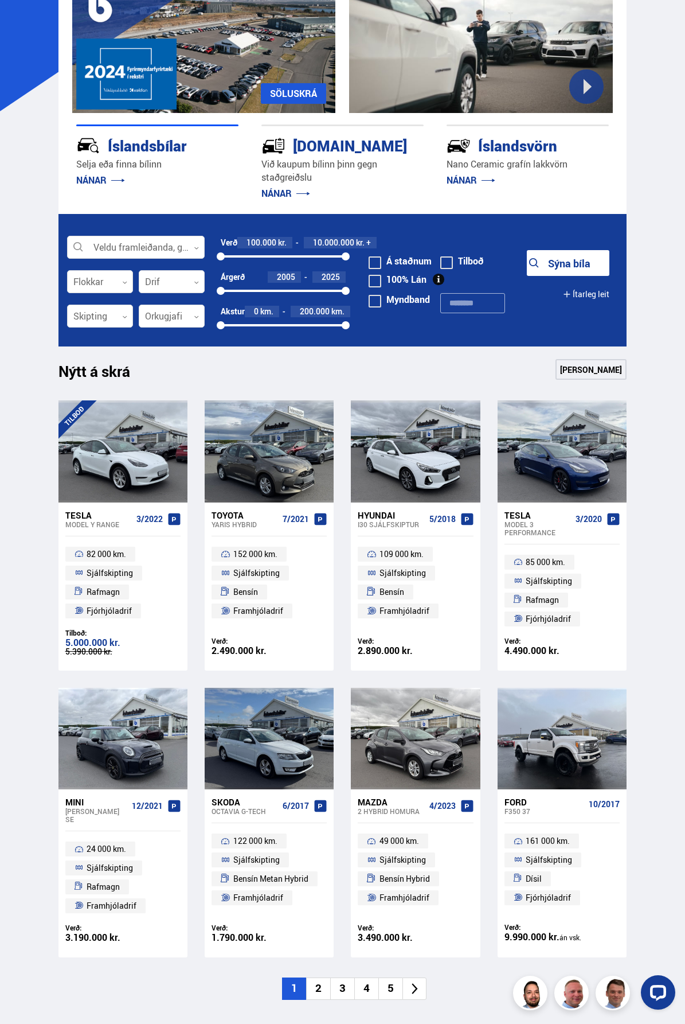
scroll to position [0, 0]
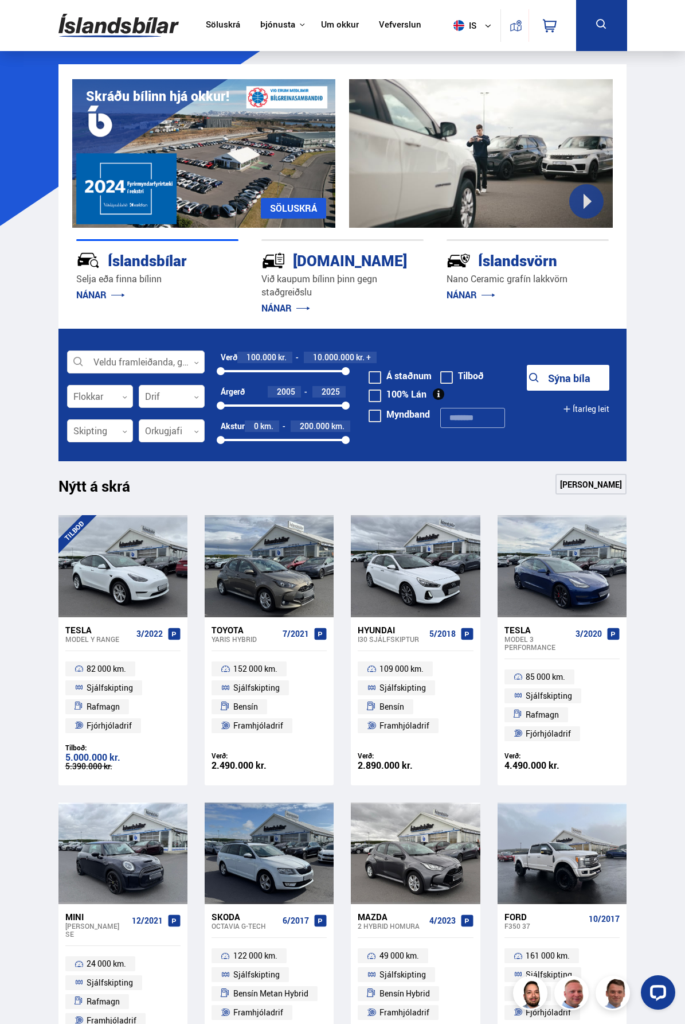
click at [146, 27] on img at bounding box center [119, 25] width 120 height 37
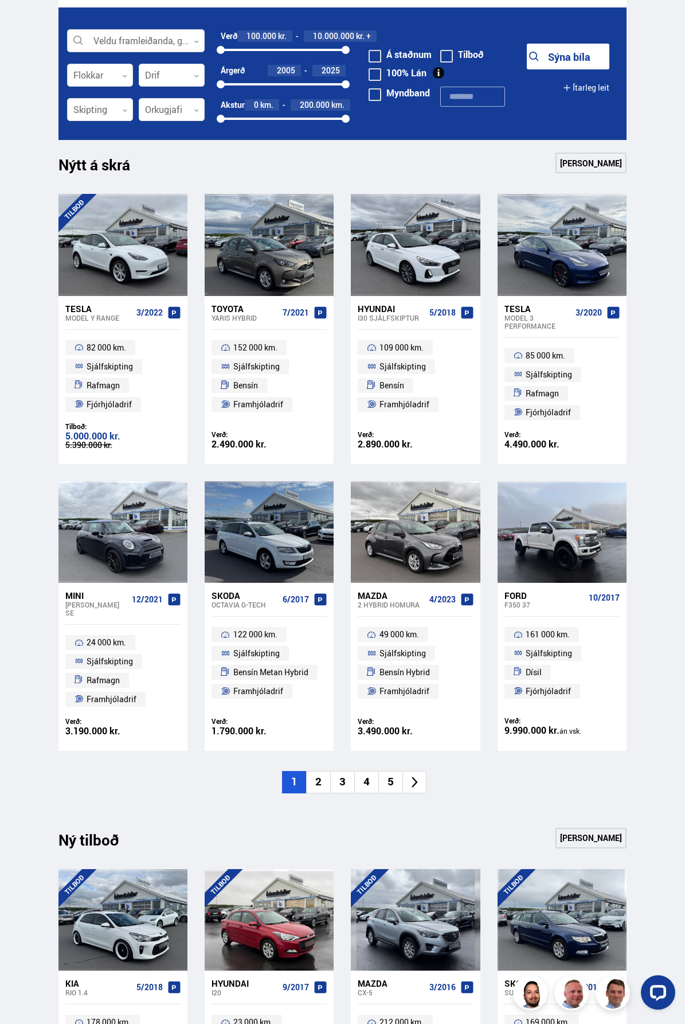
scroll to position [459, 0]
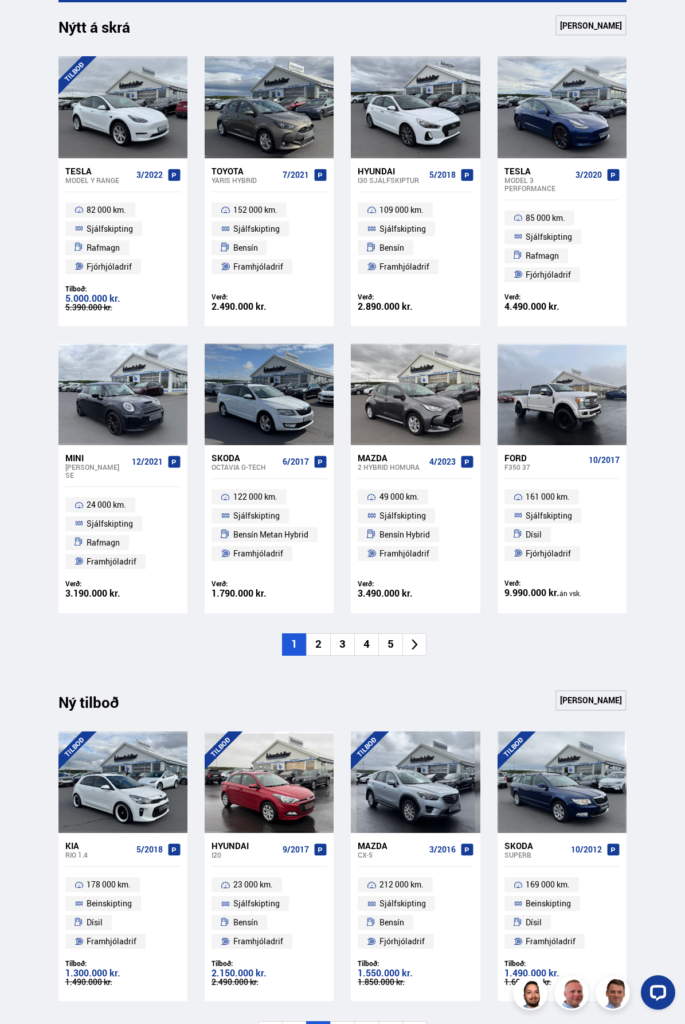
drag, startPoint x: 33, startPoint y: 363, endPoint x: 702, endPoint y: 699, distance: 748.3
click at [685, 699] on html "Söluskrá Þjónusta Íslandsbílar Kaupumbila.is Íslandsvörn Leiðbeiningar Um okkur…" at bounding box center [342, 706] width 685 height 2330
click at [592, 649] on div "Nýtt á skrá Sjá meira TILBOÐ Tesla Model Y RANGE 3/2022 82 000 km. Sjálfskiptin…" at bounding box center [342, 352] width 587 height 675
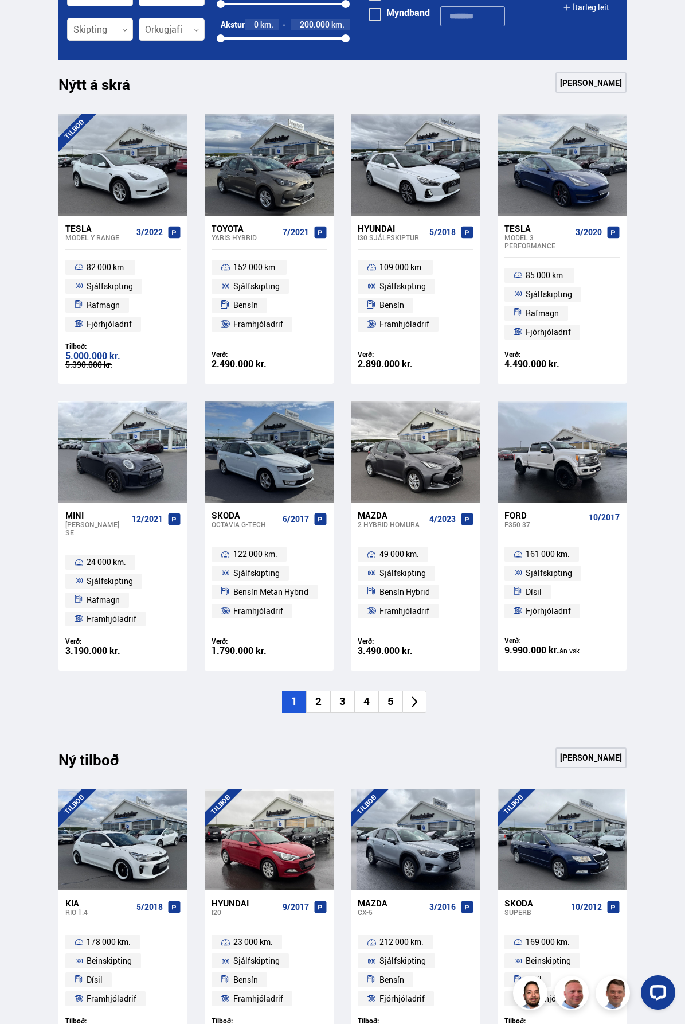
scroll to position [0, 0]
